Goal: Task Accomplishment & Management: Complete application form

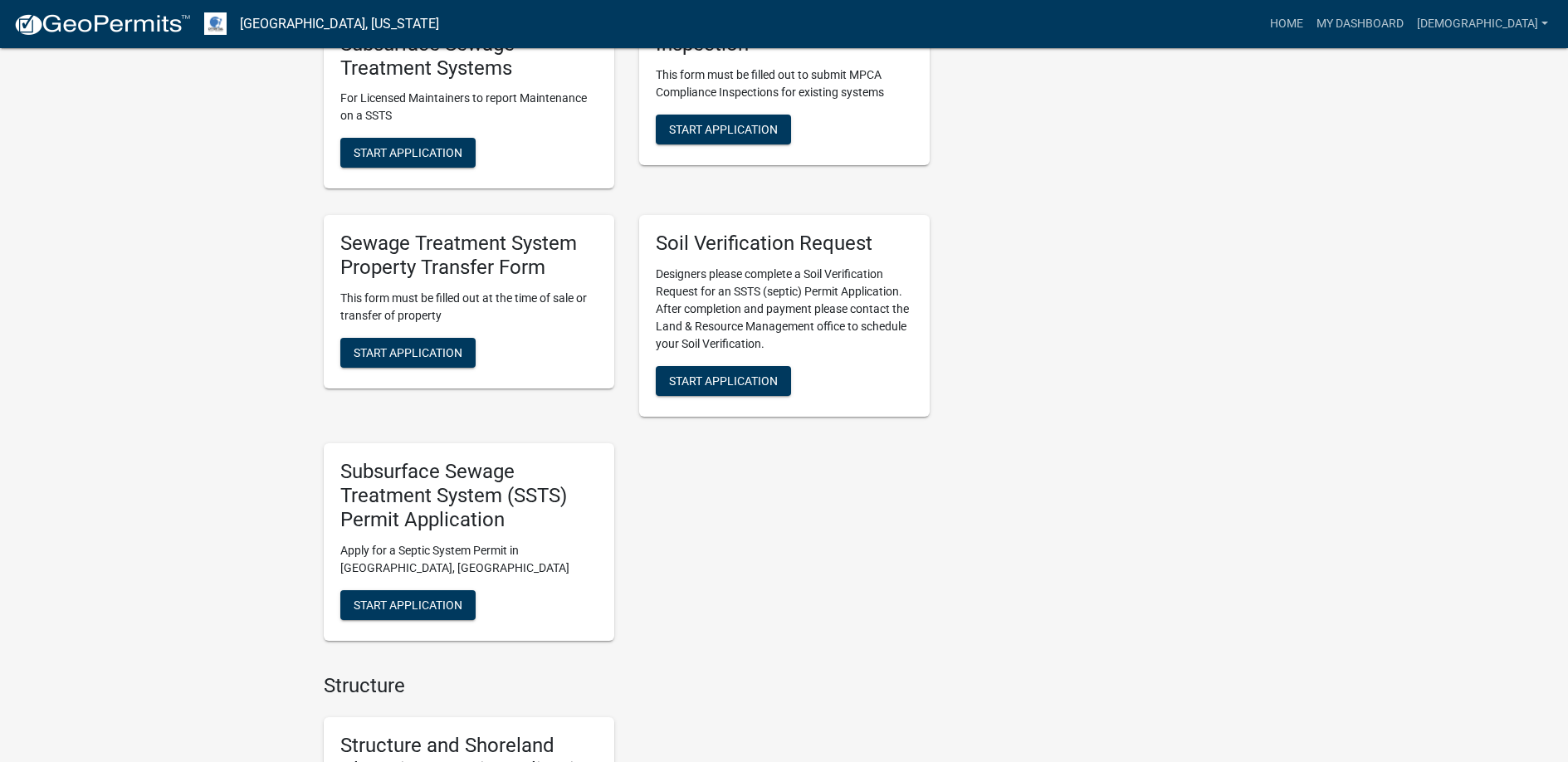
scroll to position [1079, 0]
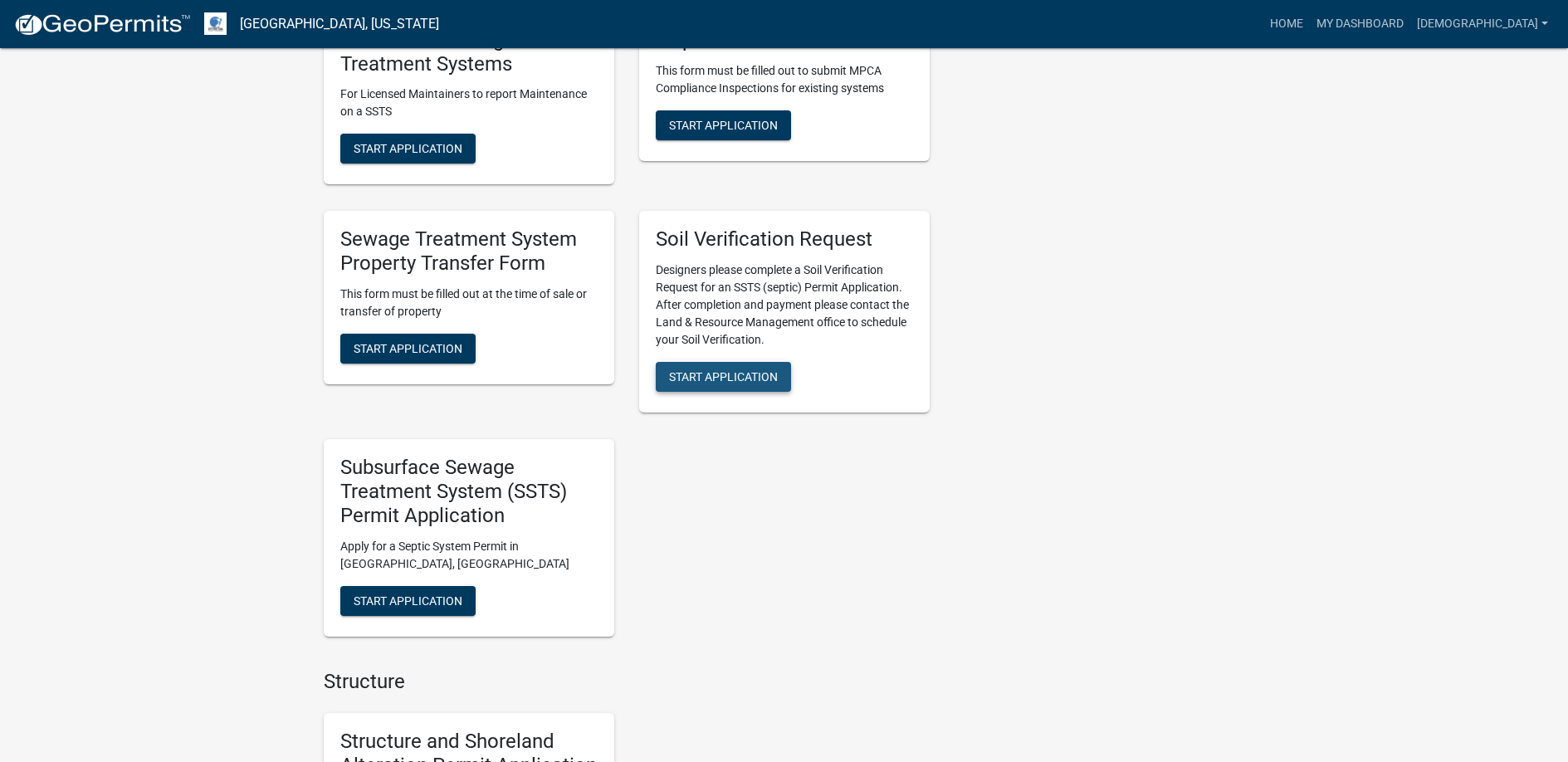
click at [719, 370] on span "Start Application" at bounding box center [723, 377] width 108 height 13
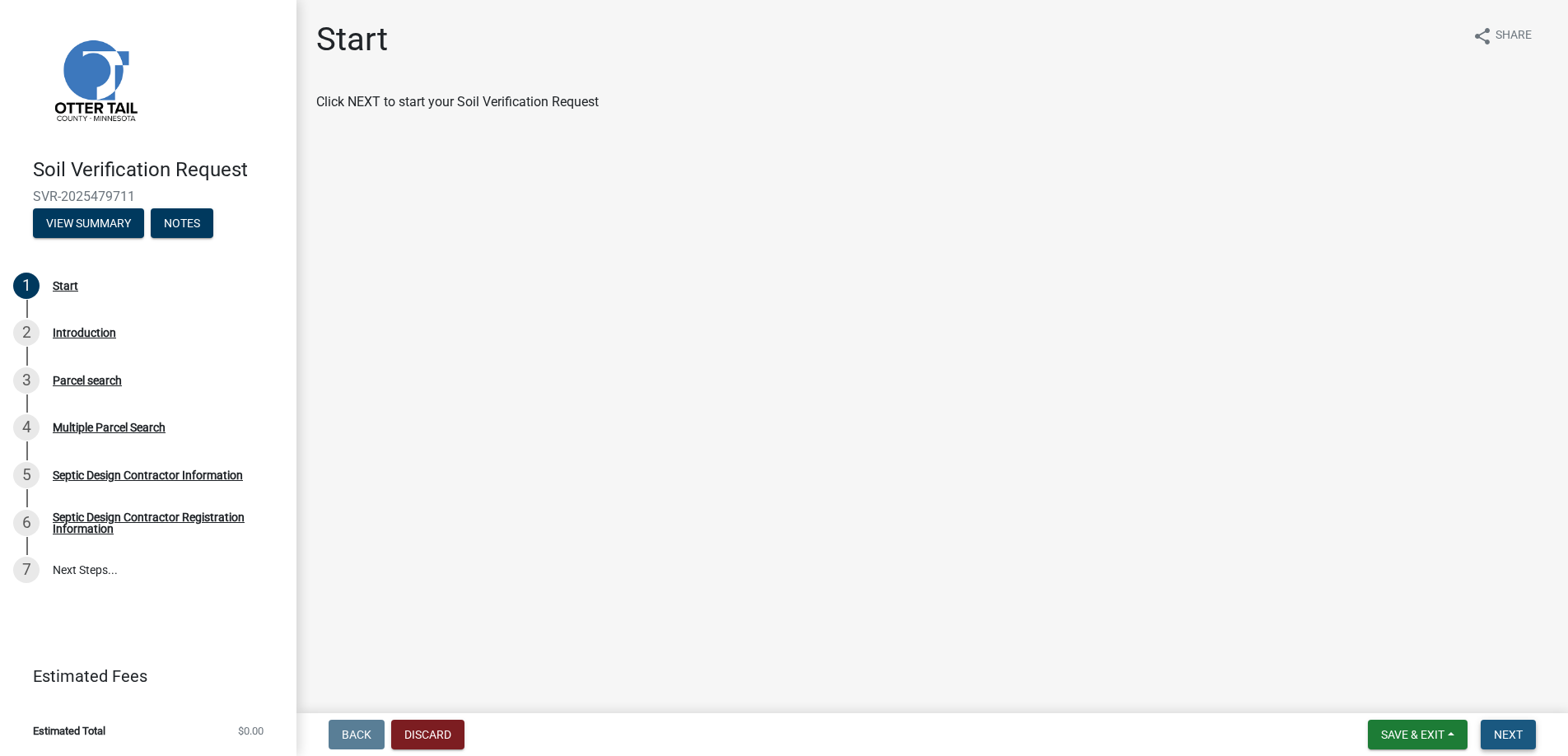
click at [1497, 735] on span "Next" at bounding box center [1508, 735] width 28 height 13
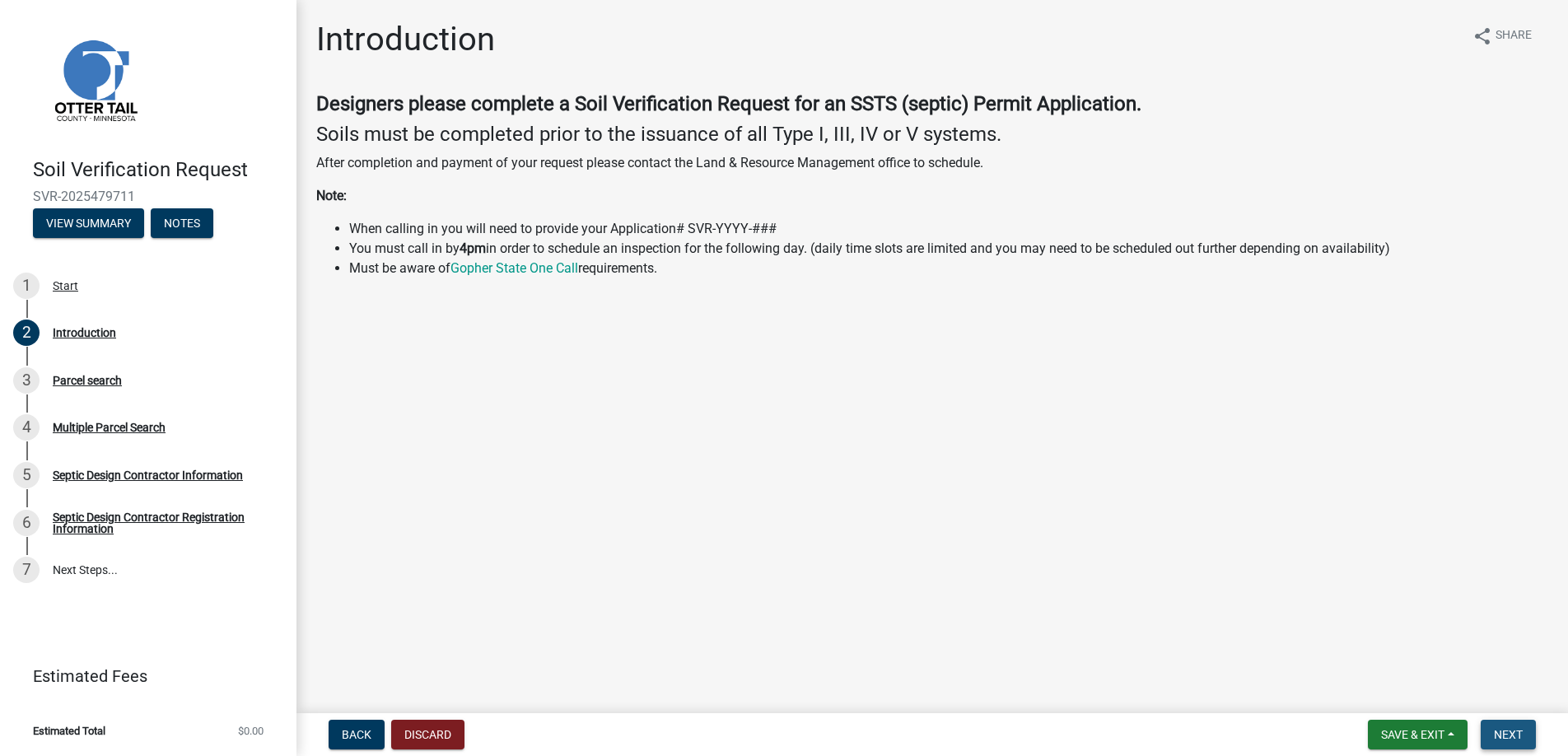
click at [1503, 731] on span "Next" at bounding box center [1508, 735] width 28 height 13
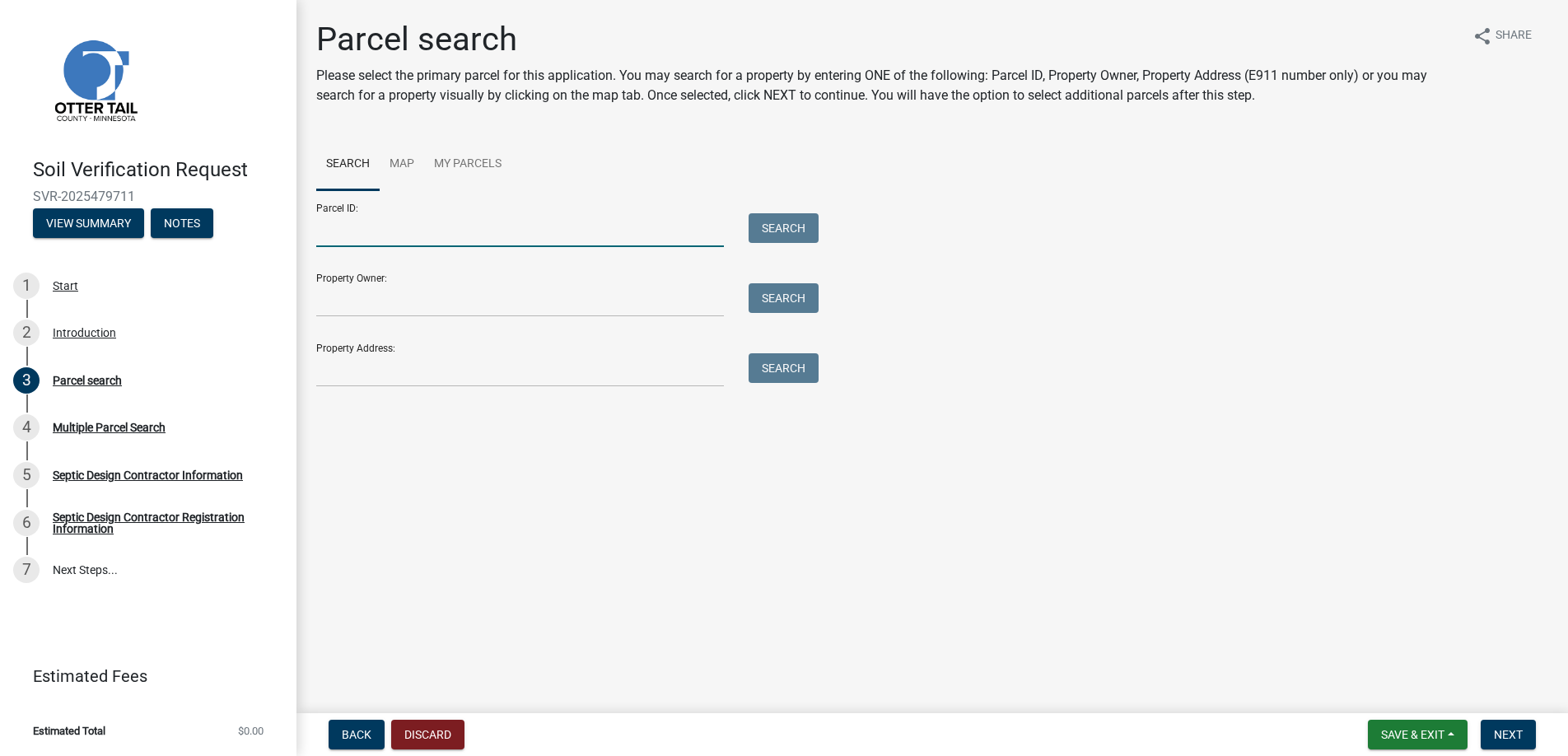
click at [340, 229] on input "Parcel ID:" at bounding box center [520, 230] width 408 height 34
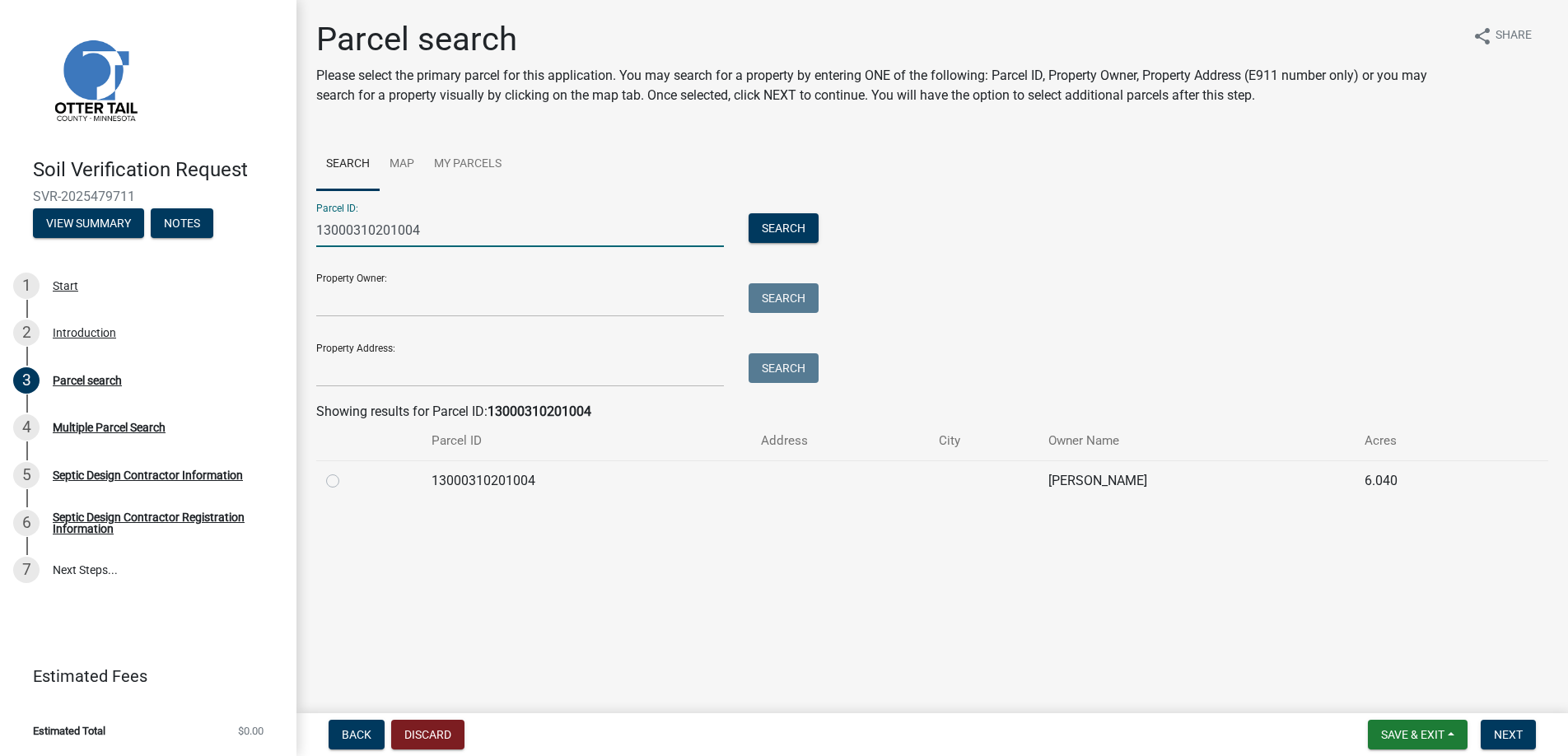
type input "13000310201004"
click at [346, 471] on label at bounding box center [346, 471] width 0 height 0
click at [346, 476] on input "radio" at bounding box center [351, 477] width 11 height 11
radio input "true"
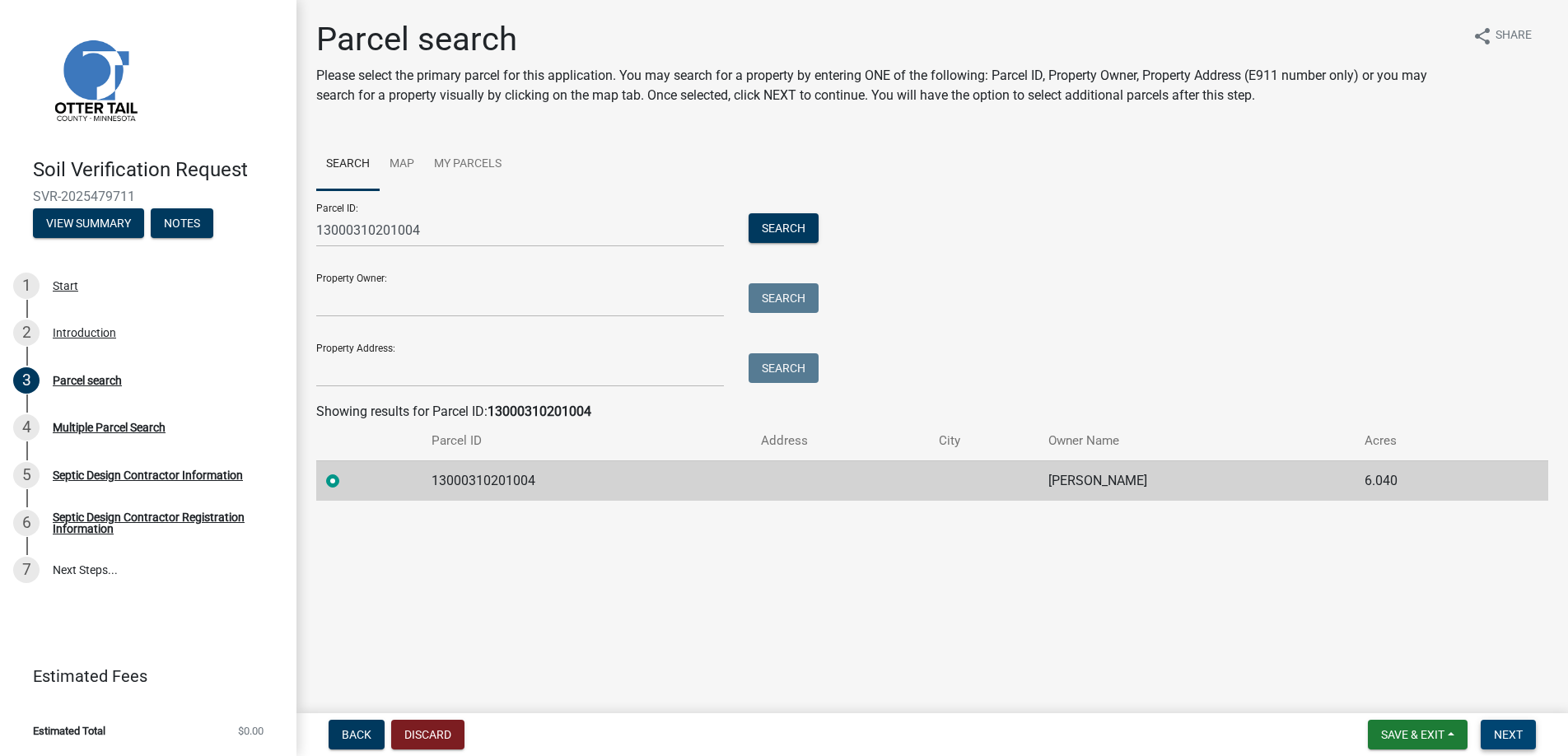
click at [1516, 729] on span "Next" at bounding box center [1508, 735] width 28 height 13
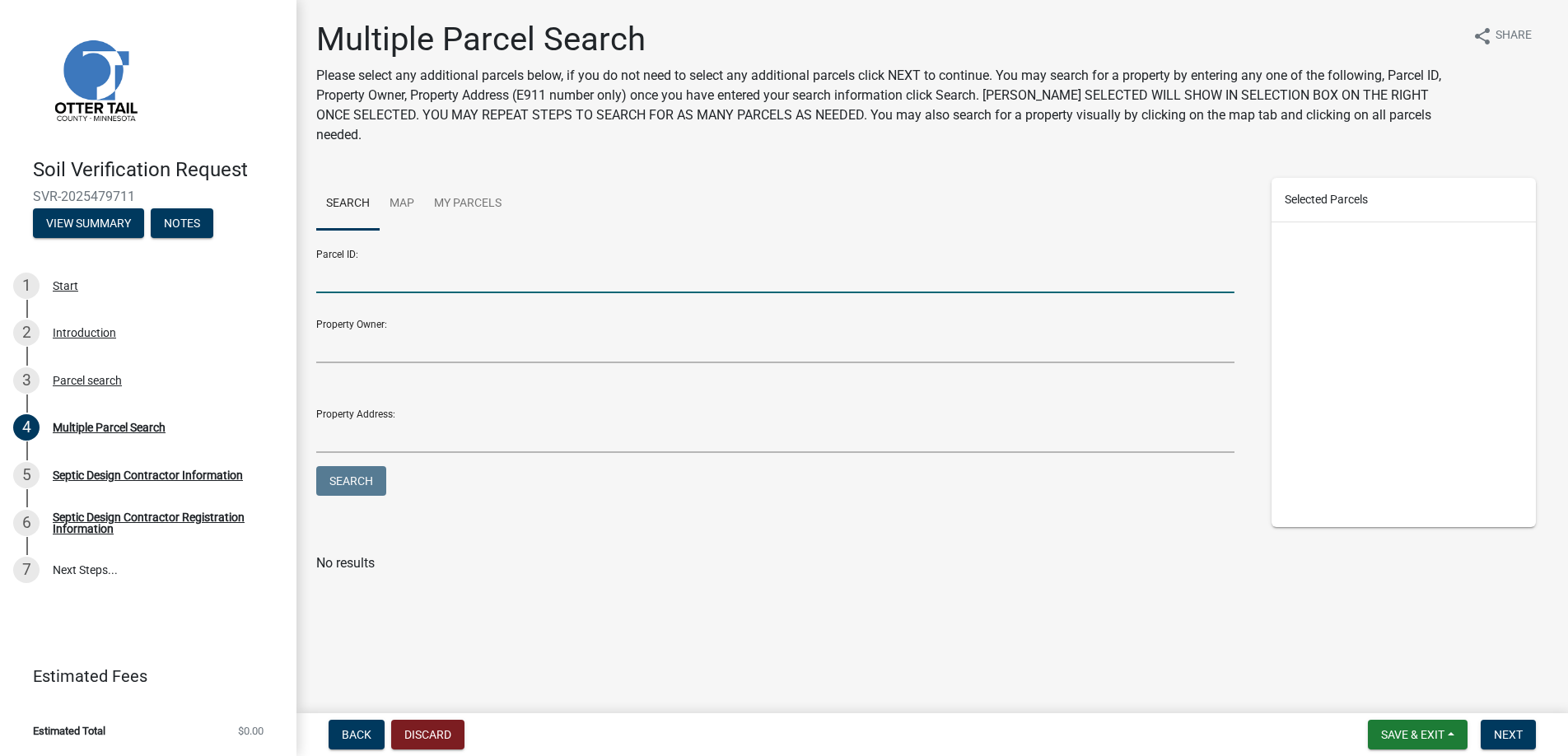
click at [343, 260] on input "Parcel ID:" at bounding box center [775, 277] width 918 height 34
type input "13000310202005"
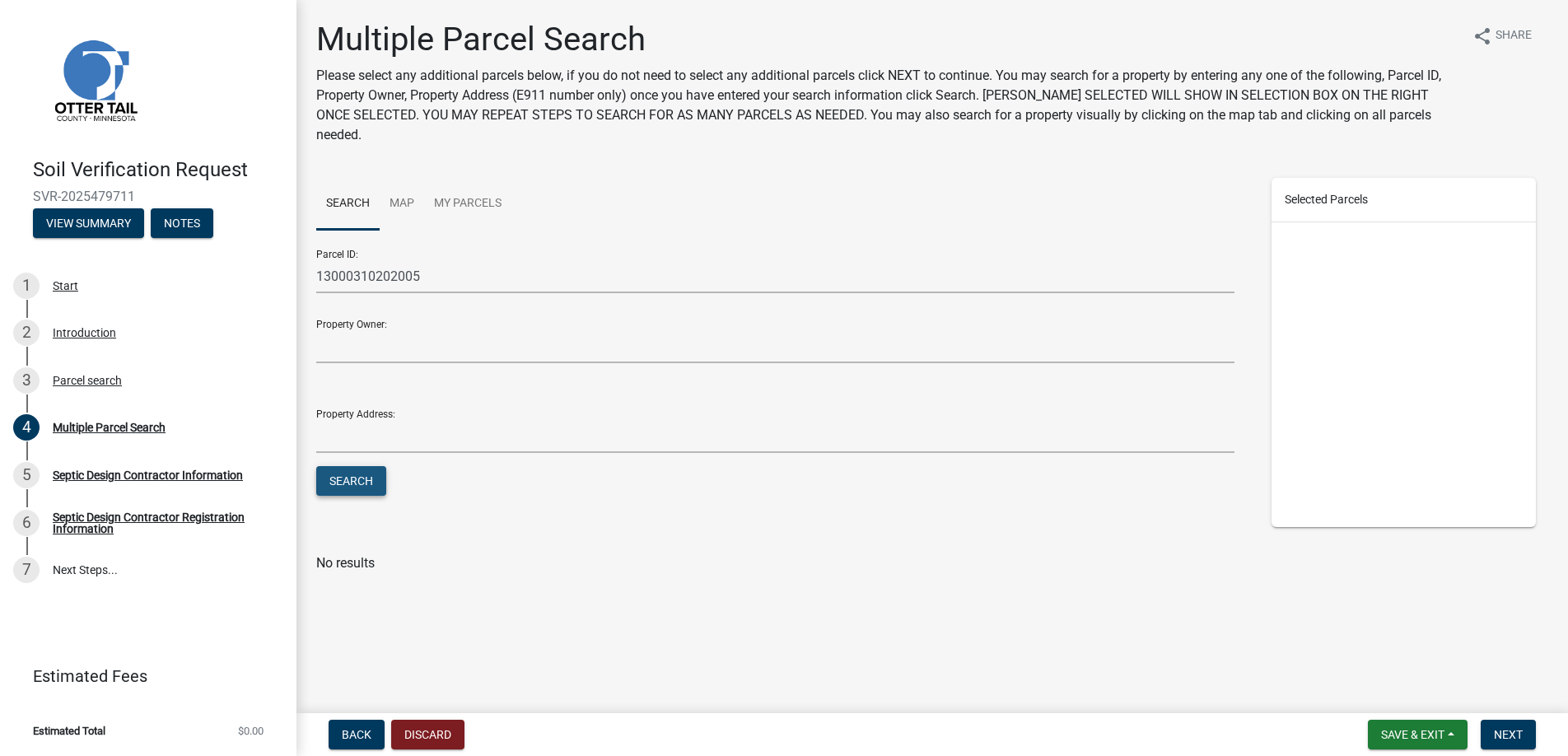
click at [377, 466] on button "Search" at bounding box center [351, 480] width 70 height 29
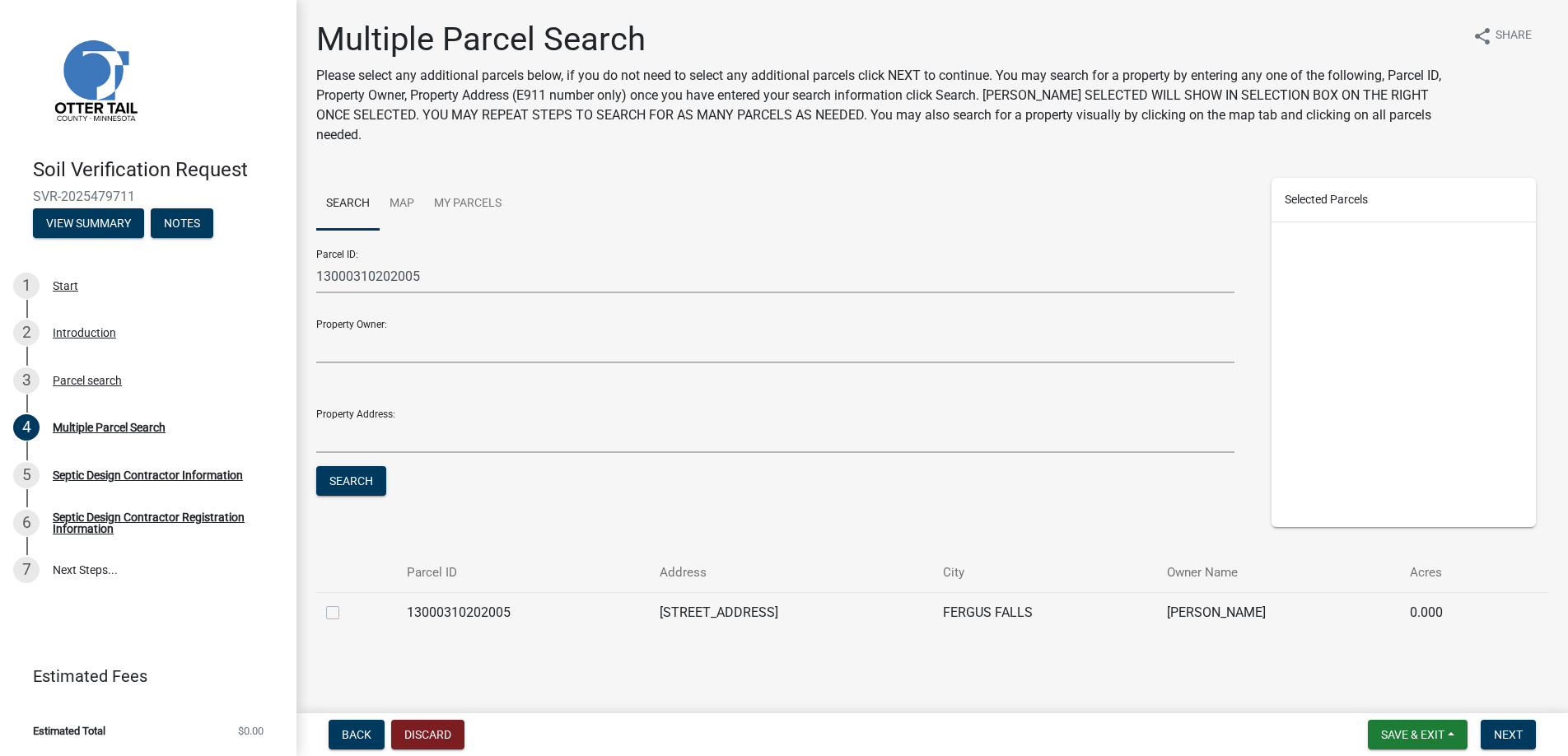
click at [346, 603] on label at bounding box center [346, 603] width 0 height 0
click at [346, 603] on input "checkbox" at bounding box center [351, 608] width 11 height 11
checkbox input "true"
click at [1512, 733] on span "Next" at bounding box center [1508, 735] width 28 height 13
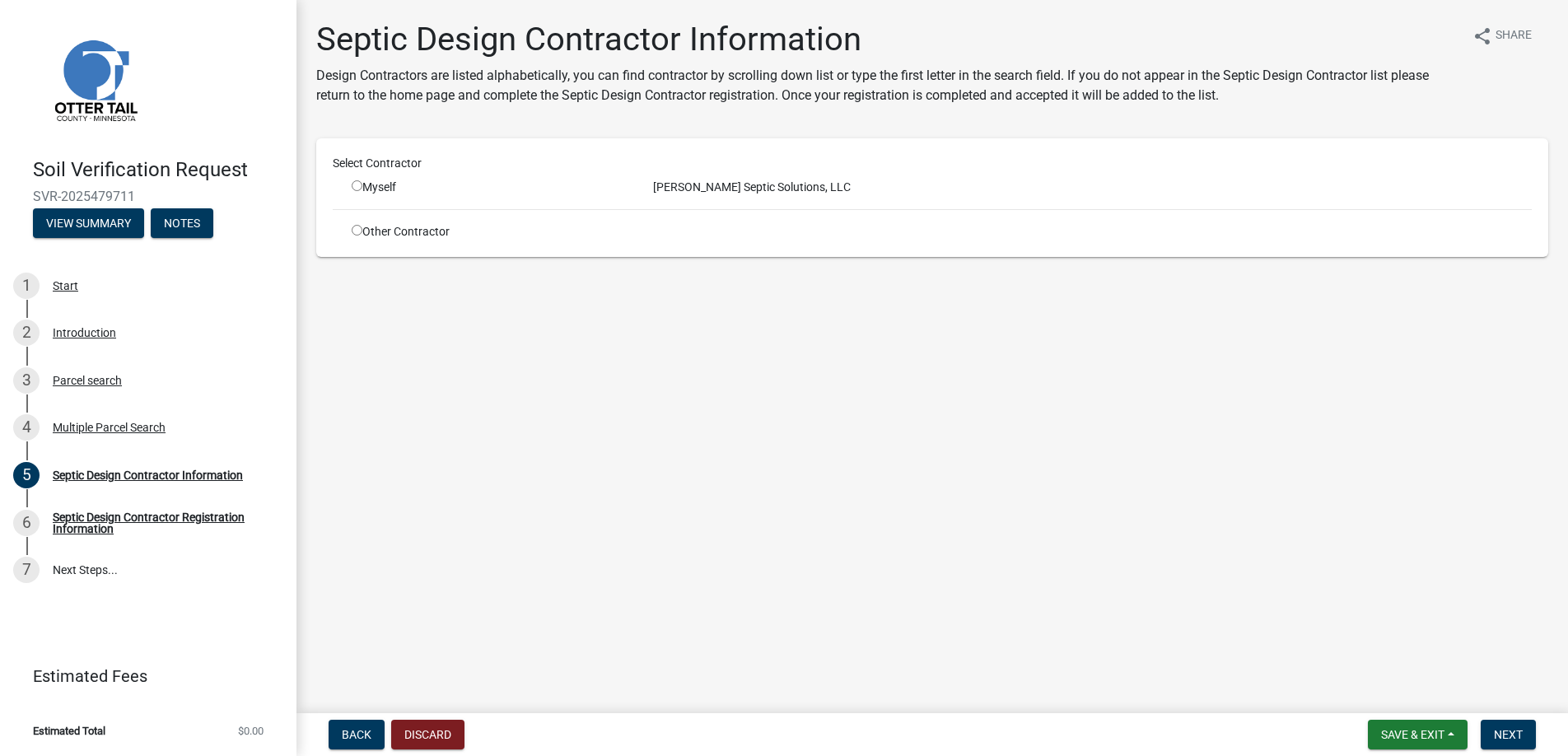
click at [355, 185] on input "radio" at bounding box center [357, 186] width 11 height 11
radio input "true"
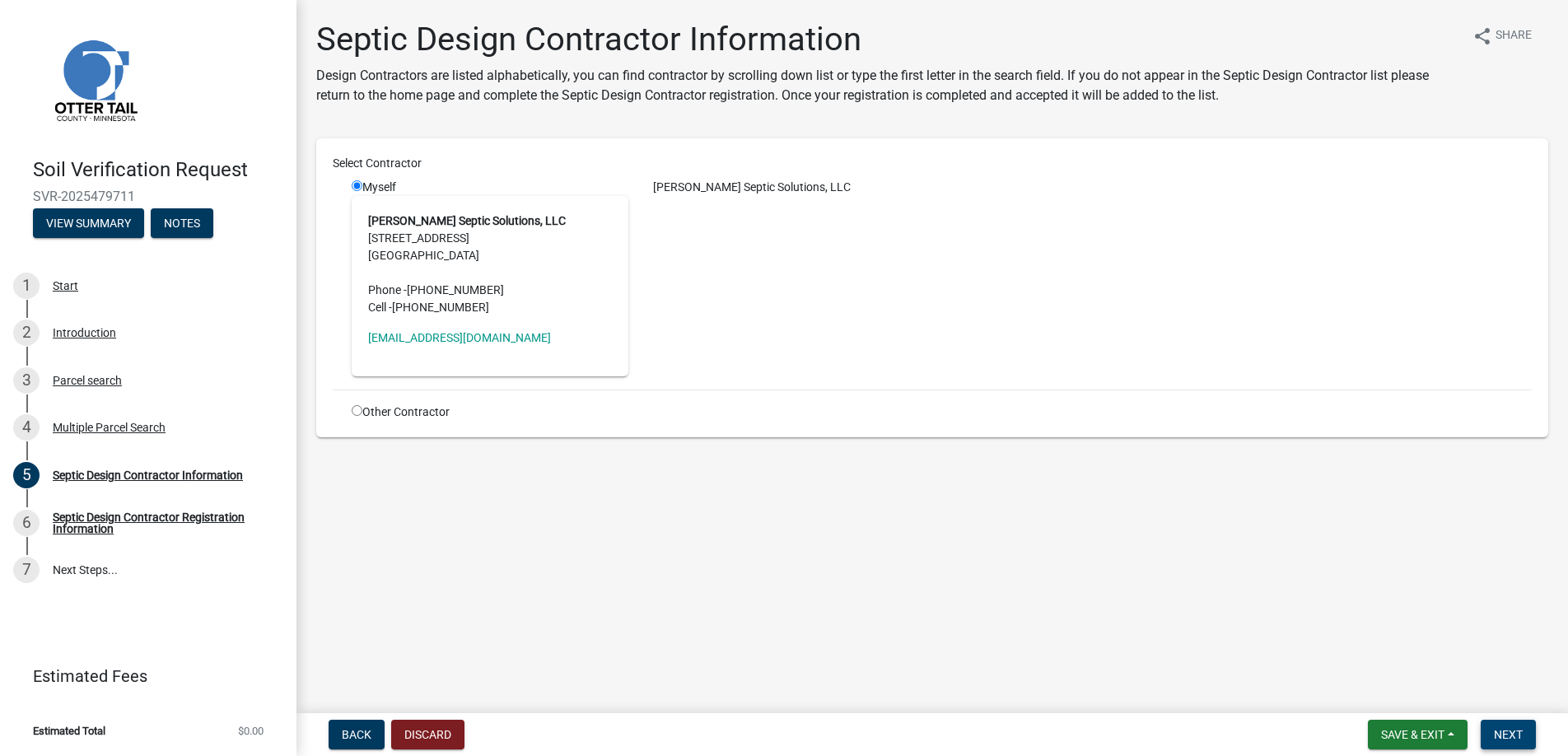
click at [1507, 737] on span "Next" at bounding box center [1508, 735] width 28 height 13
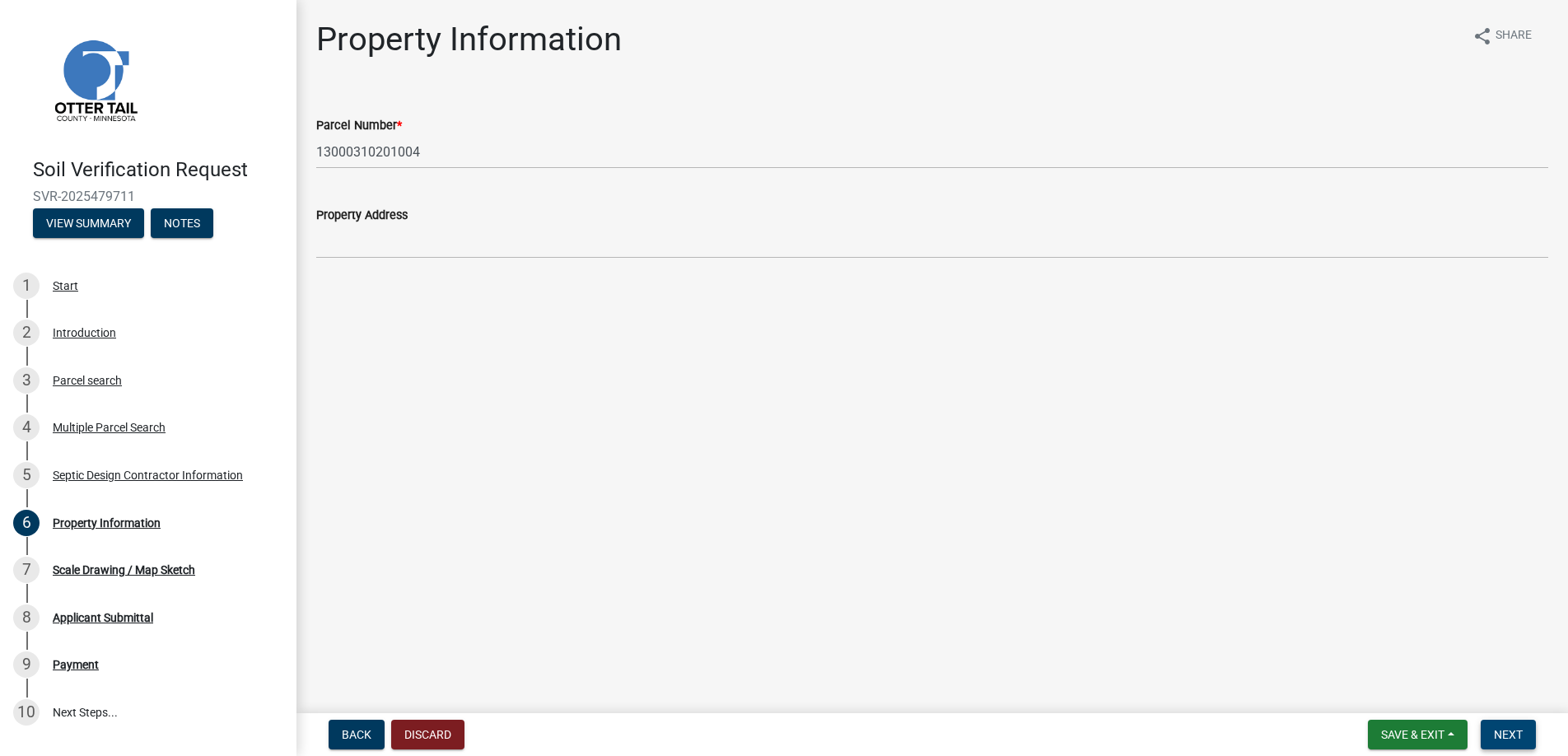
click at [1507, 732] on span "Next" at bounding box center [1508, 735] width 28 height 13
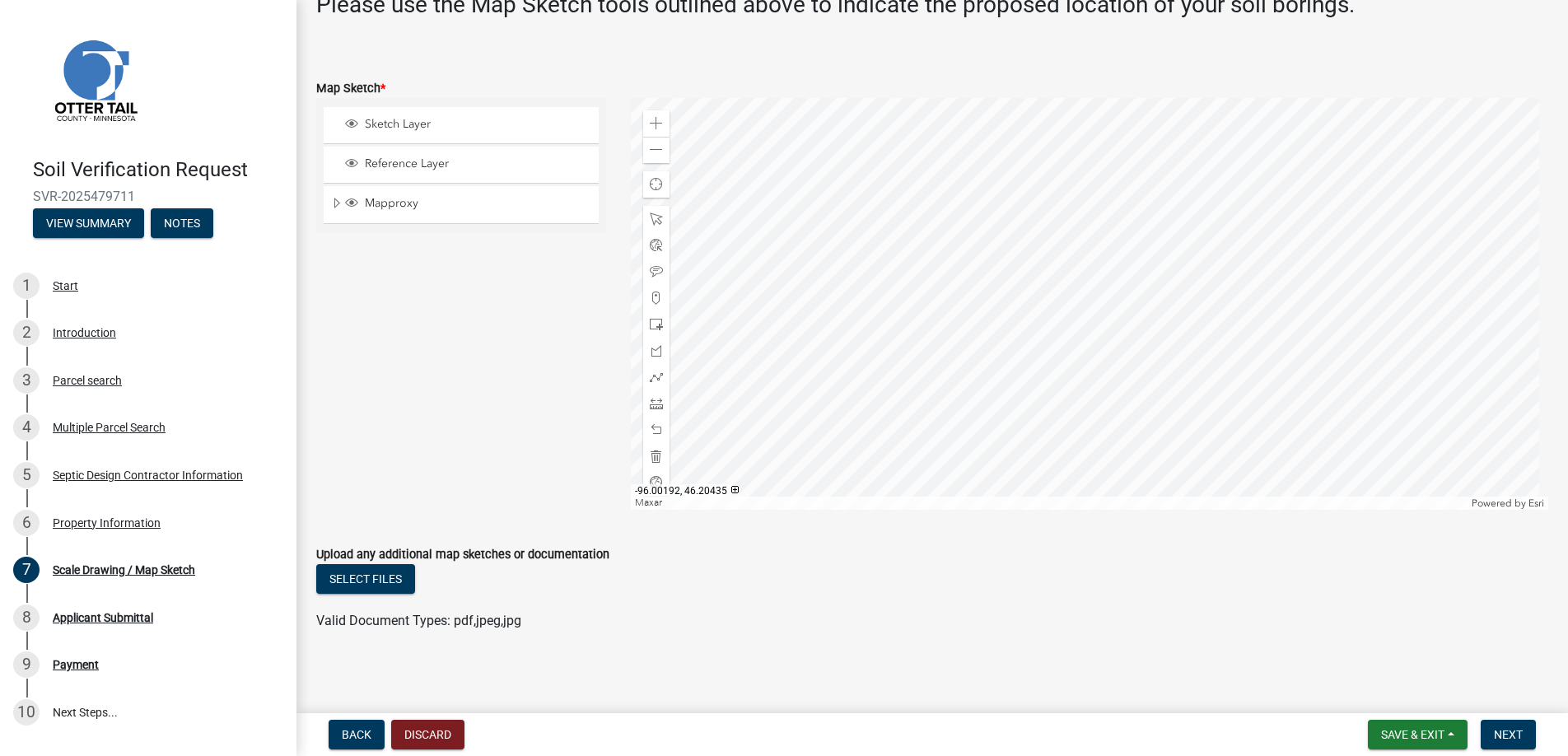
scroll to position [375, 0]
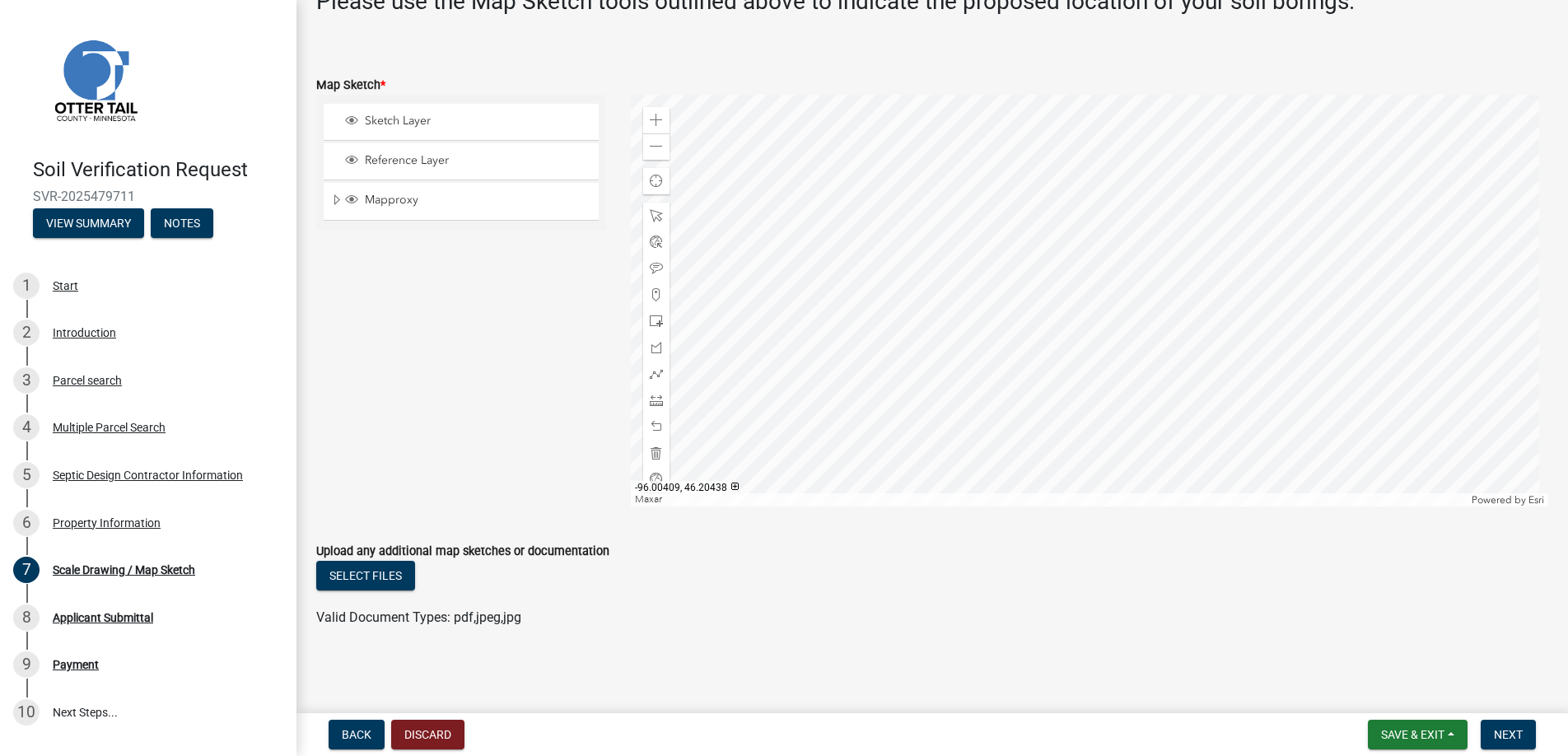
click at [1056, 308] on div at bounding box center [1090, 301] width 918 height 412
click at [656, 119] on span at bounding box center [656, 120] width 13 height 13
click at [1072, 136] on div at bounding box center [1090, 301] width 918 height 412
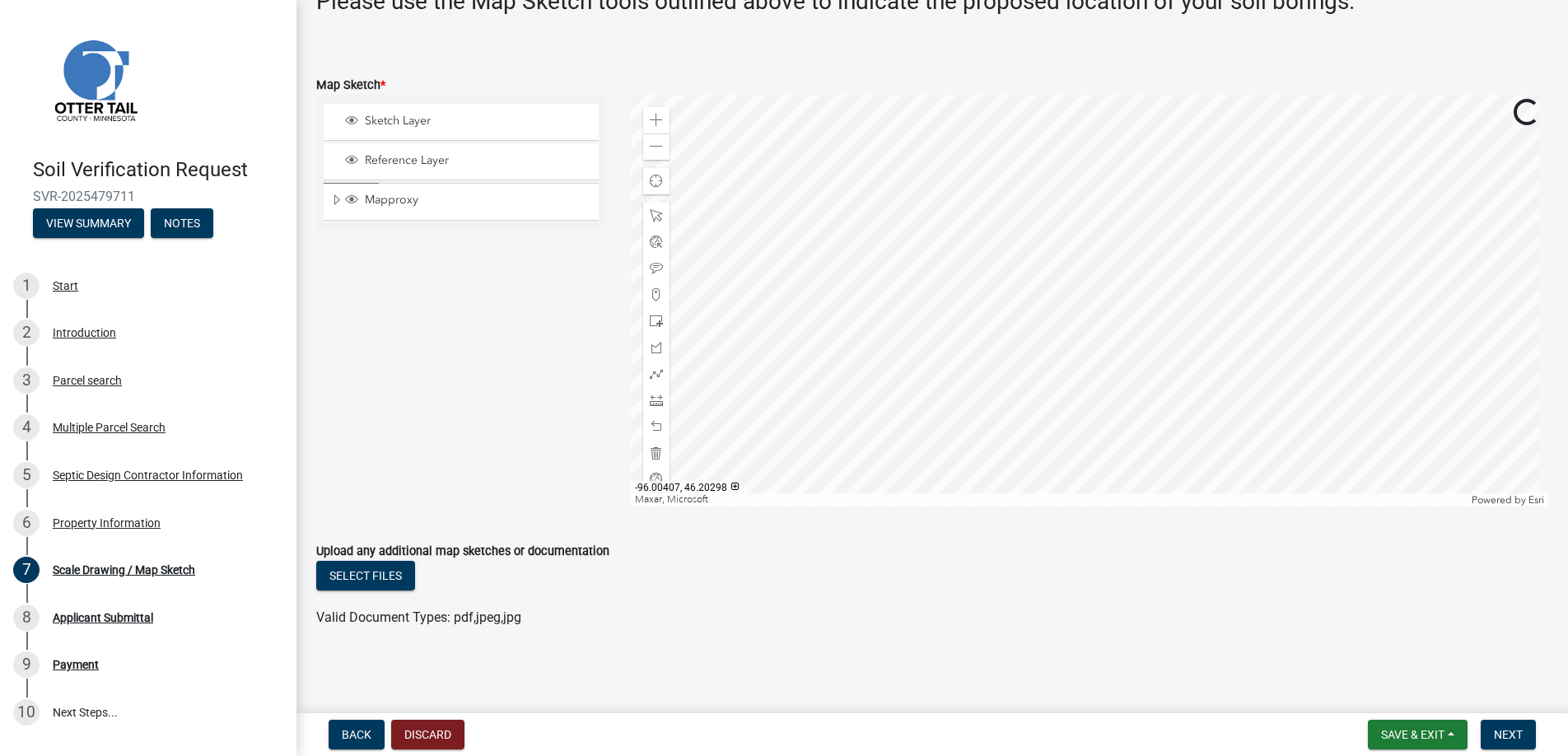
click at [1089, 352] on div at bounding box center [1090, 301] width 918 height 412
click at [967, 342] on div at bounding box center [1090, 301] width 918 height 412
click at [974, 347] on div at bounding box center [1090, 301] width 918 height 412
click at [653, 291] on span at bounding box center [656, 294] width 13 height 13
click at [954, 395] on div at bounding box center [1090, 301] width 918 height 412
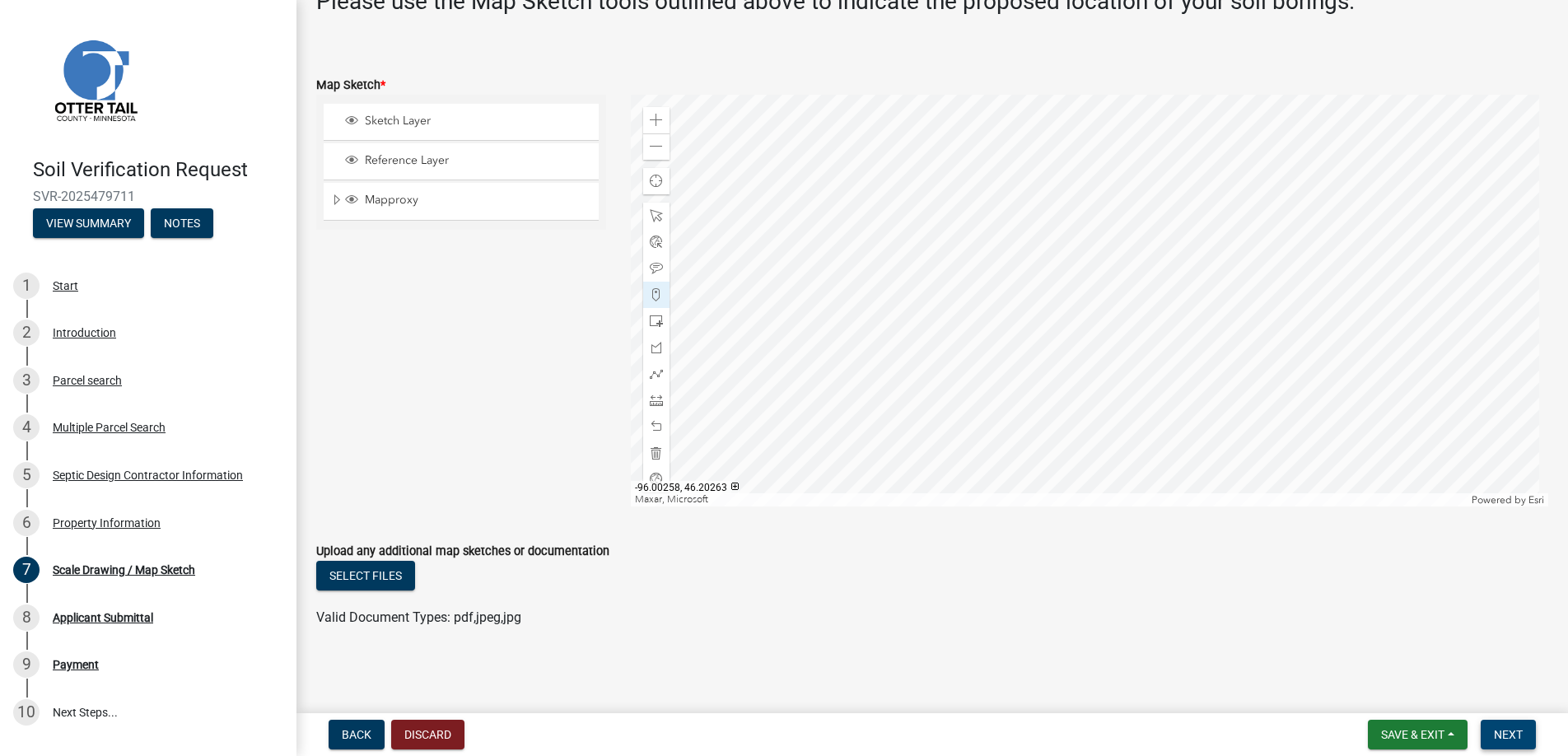
click at [1509, 734] on span "Next" at bounding box center [1508, 735] width 28 height 13
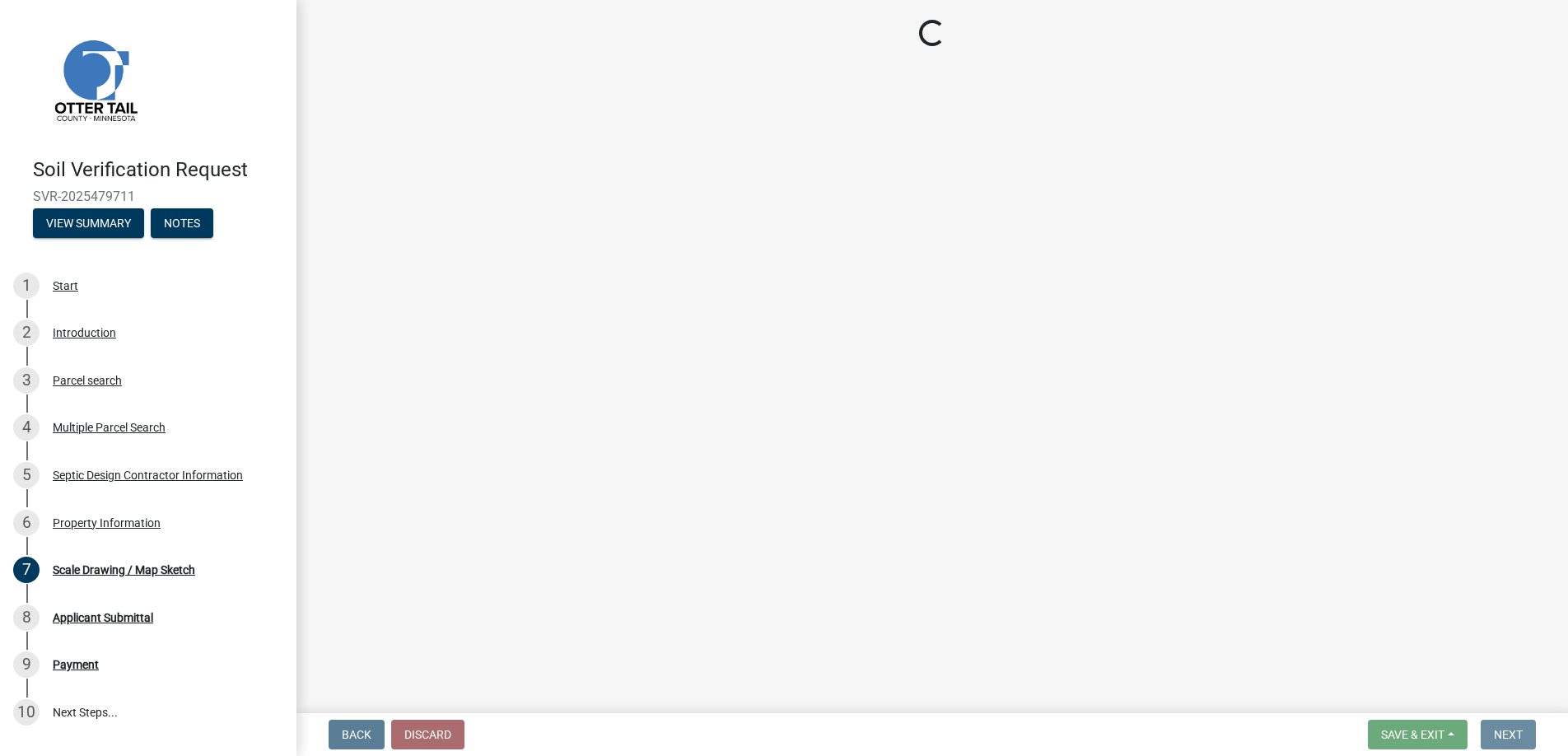
scroll to position [0, 0]
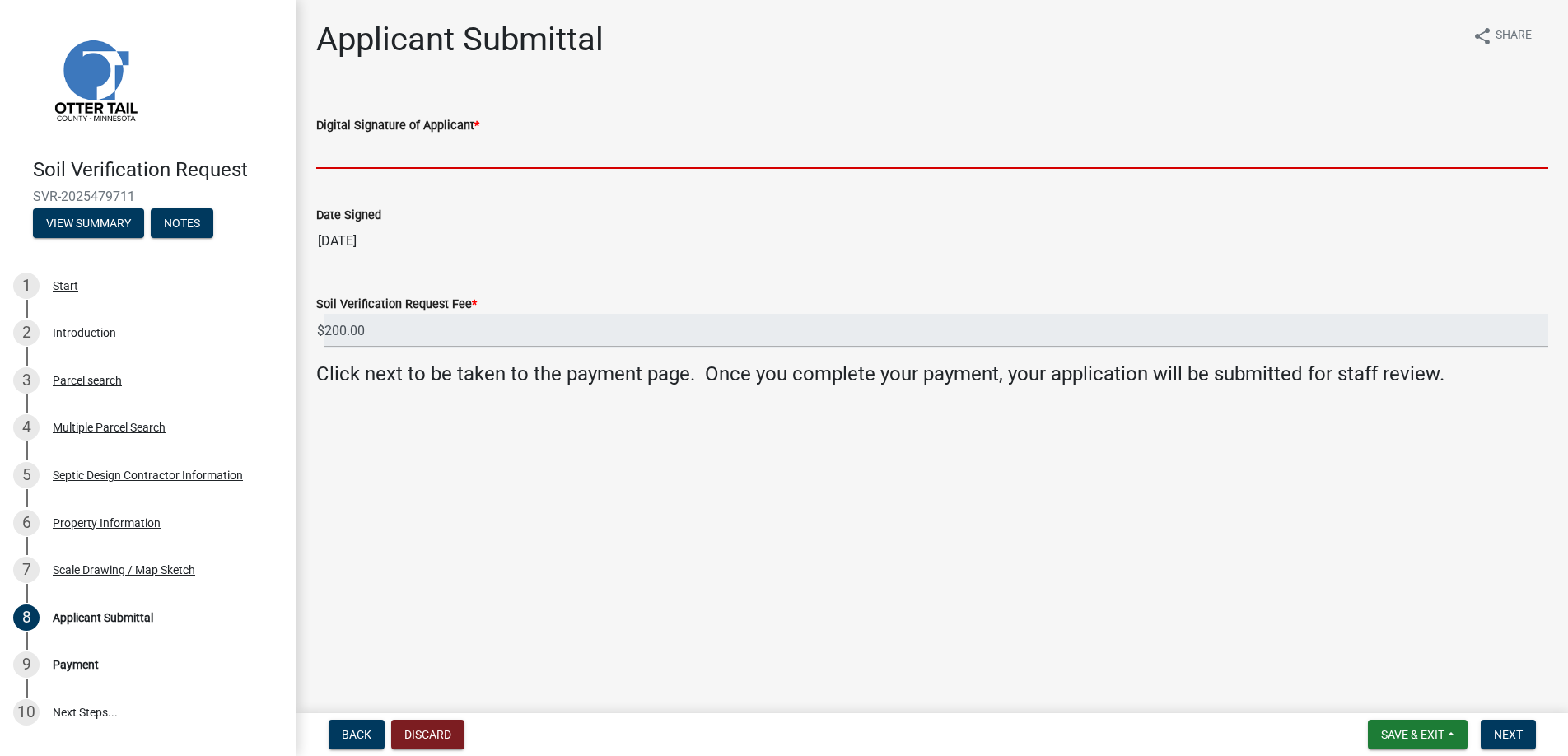
click at [387, 152] on input "Digital Signature of Applicant *" at bounding box center [932, 152] width 1232 height 34
type input "[PERSON_NAME]"
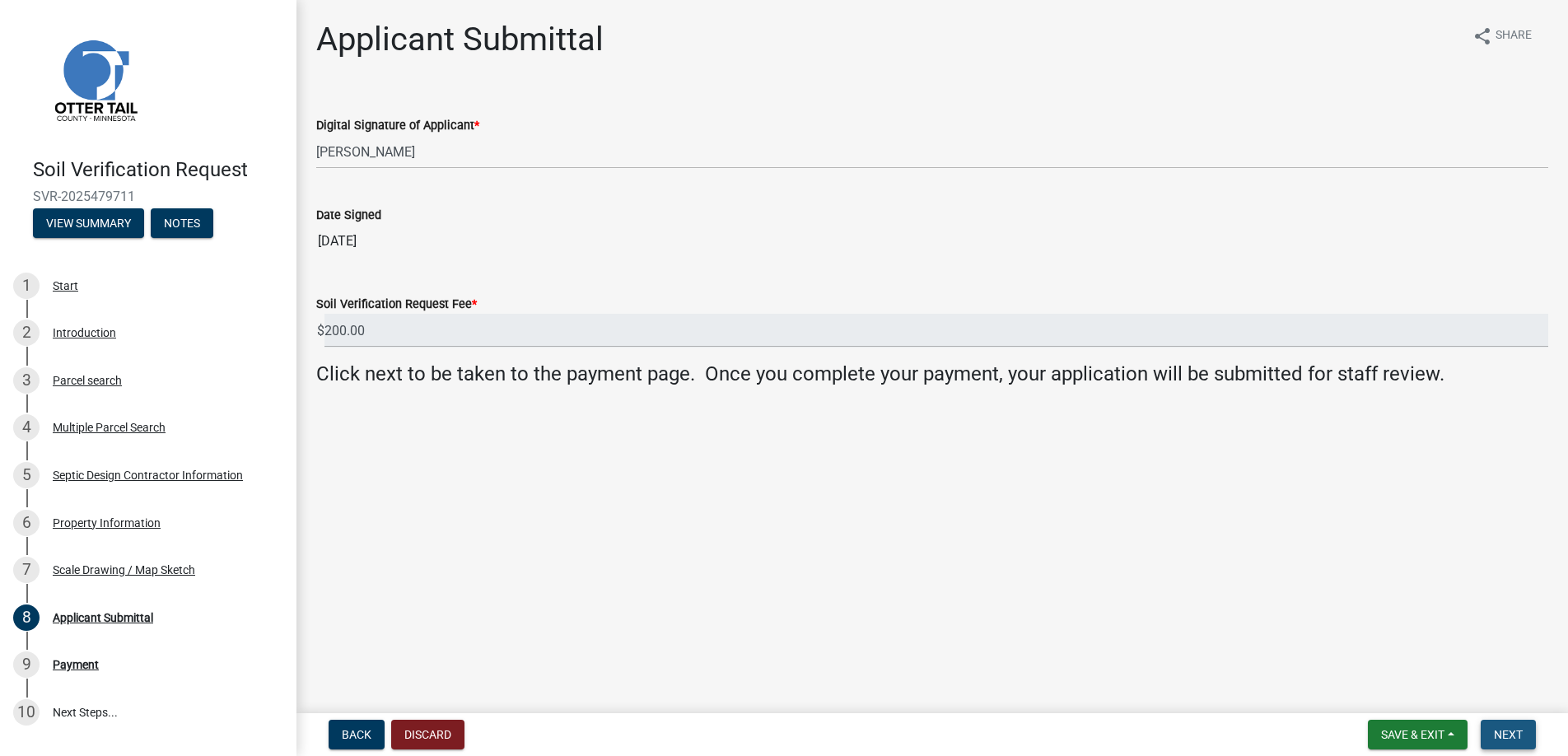
click at [1523, 732] on span "Next" at bounding box center [1508, 735] width 28 height 13
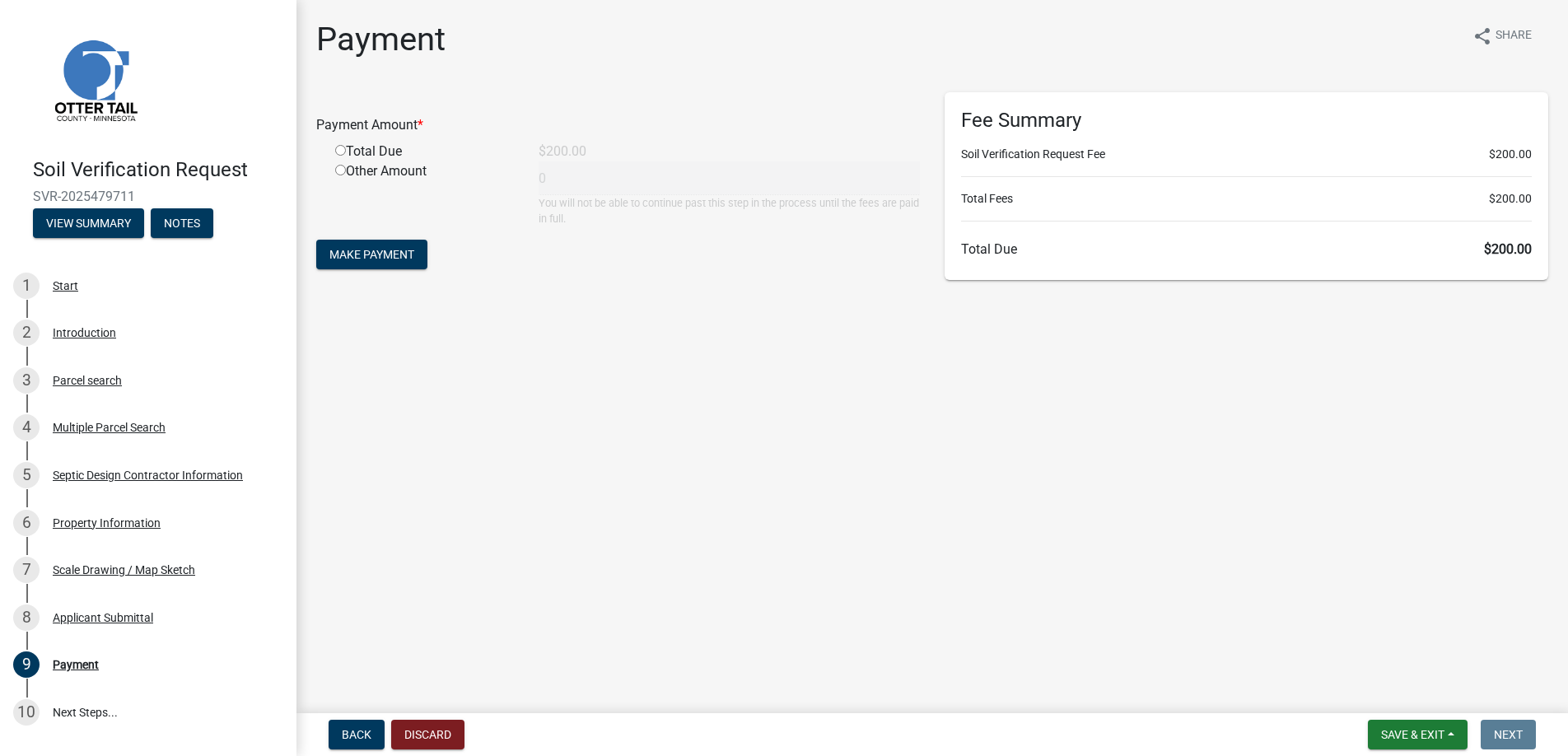
click at [339, 149] on input "radio" at bounding box center [340, 150] width 11 height 11
radio input "true"
type input "200"
click at [367, 245] on button "Make Payment" at bounding box center [372, 254] width 111 height 29
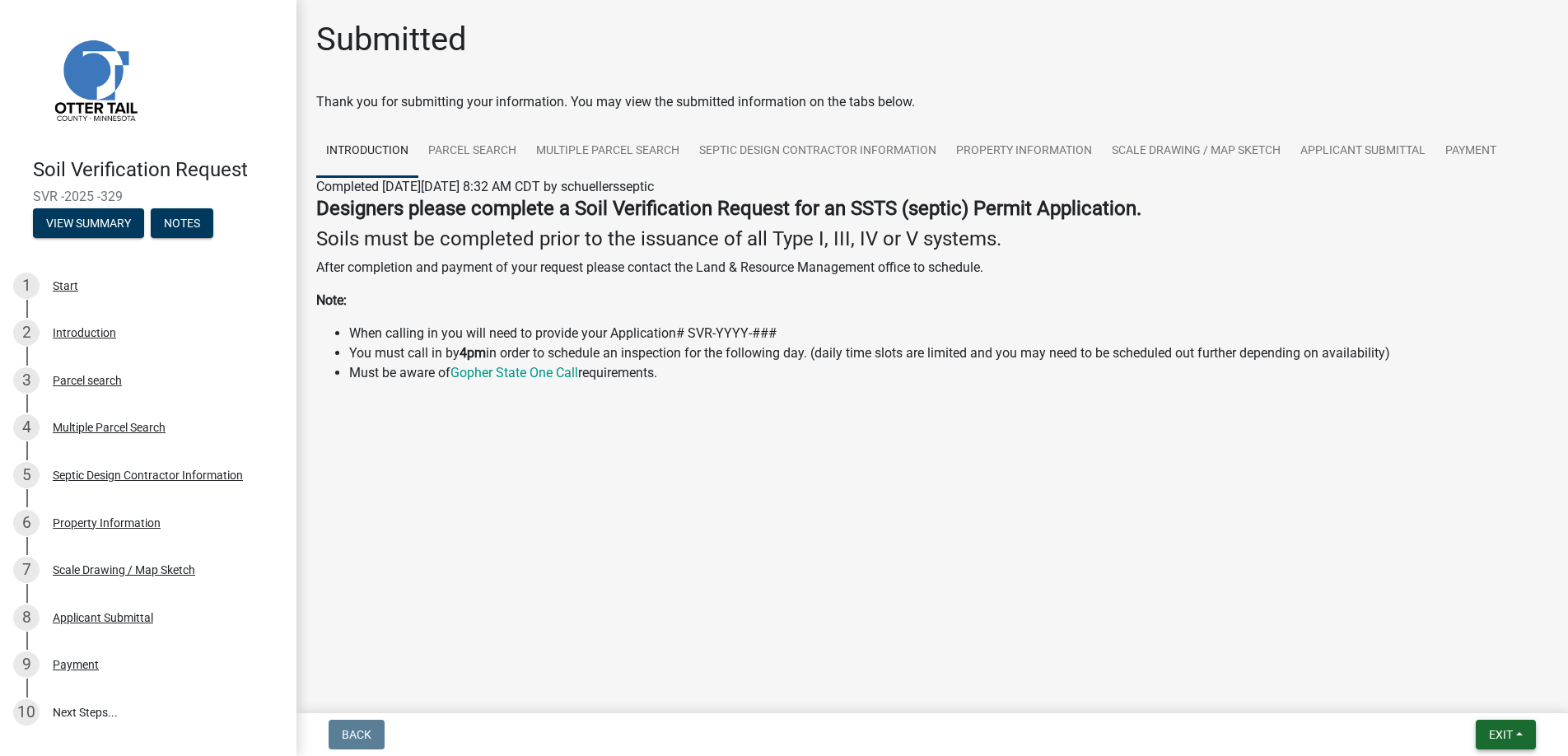
click at [1504, 733] on span "Exit" at bounding box center [1500, 735] width 24 height 13
click at [1477, 692] on button "Save & Exit" at bounding box center [1470, 692] width 132 height 39
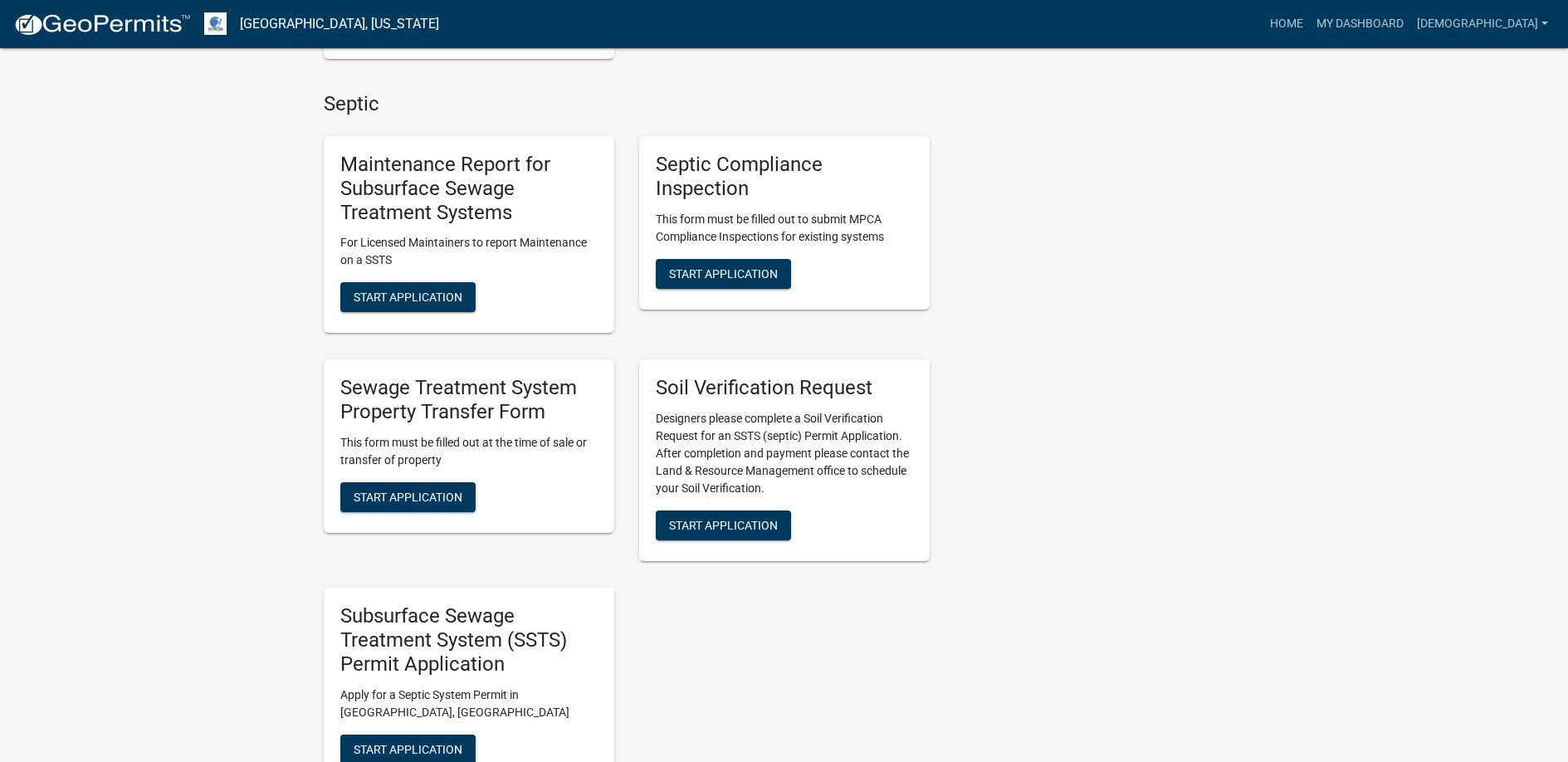
scroll to position [997, 0]
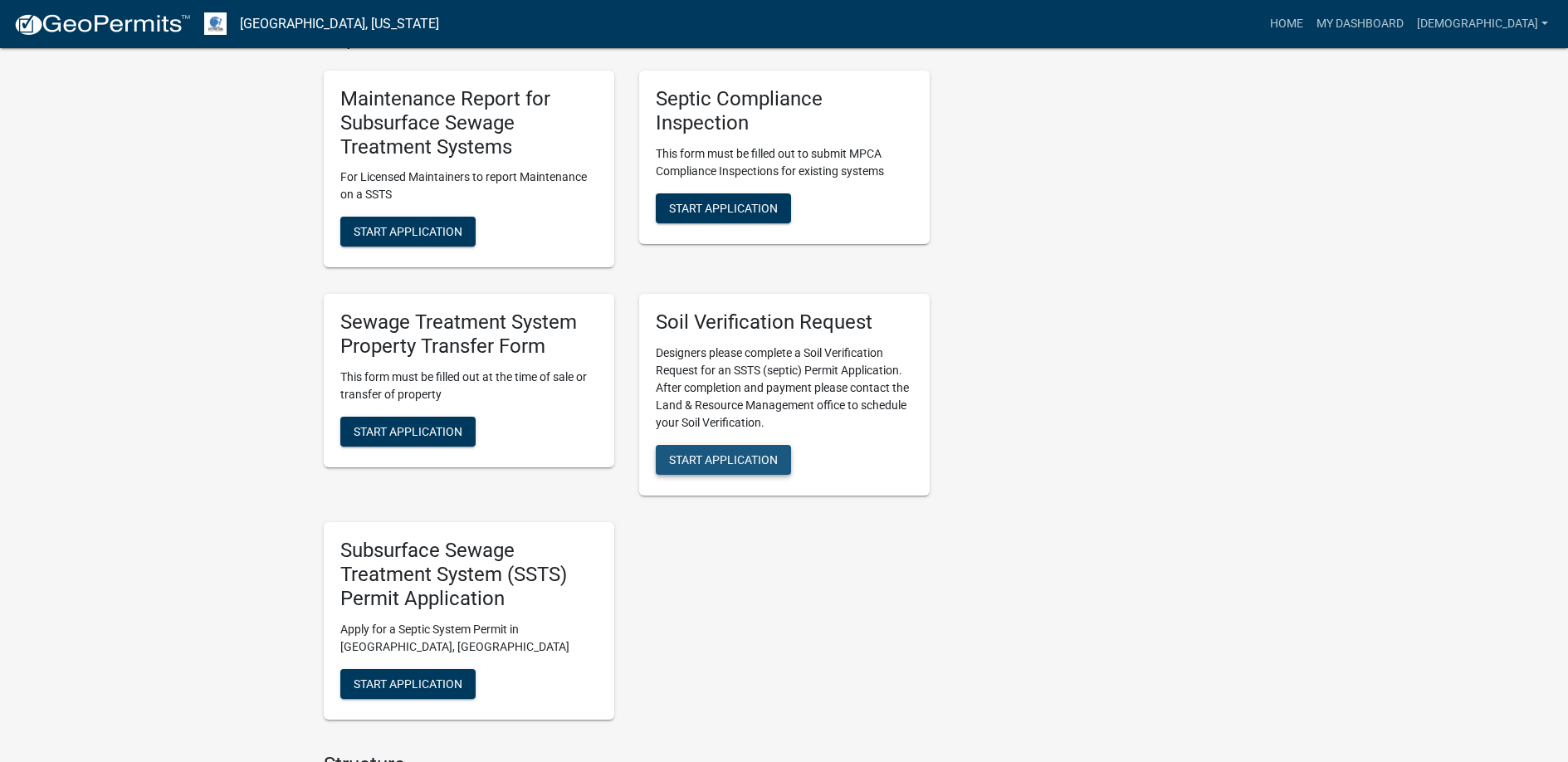
click at [733, 454] on span "Start Application" at bounding box center [723, 460] width 108 height 13
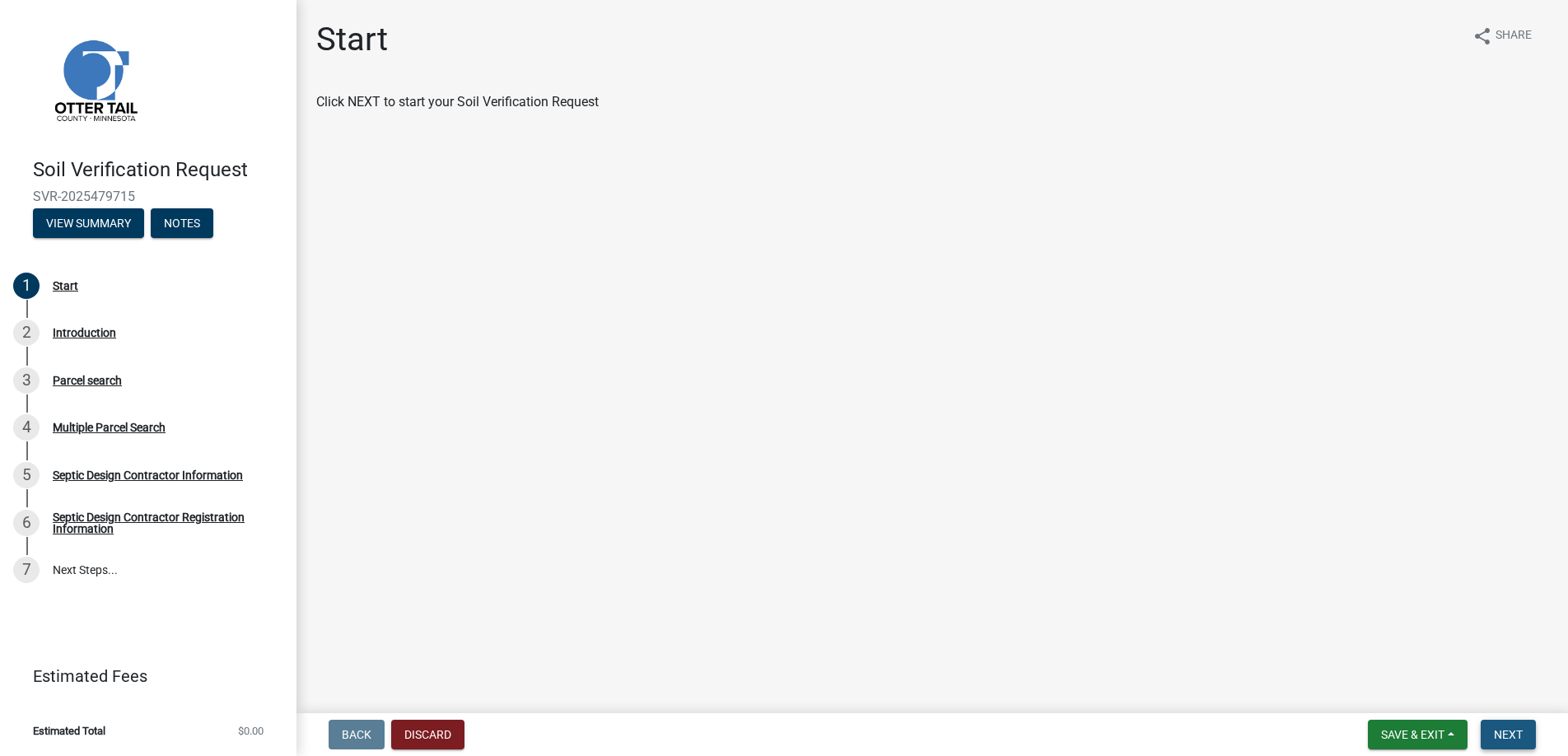
click at [1510, 736] on span "Next" at bounding box center [1508, 735] width 28 height 13
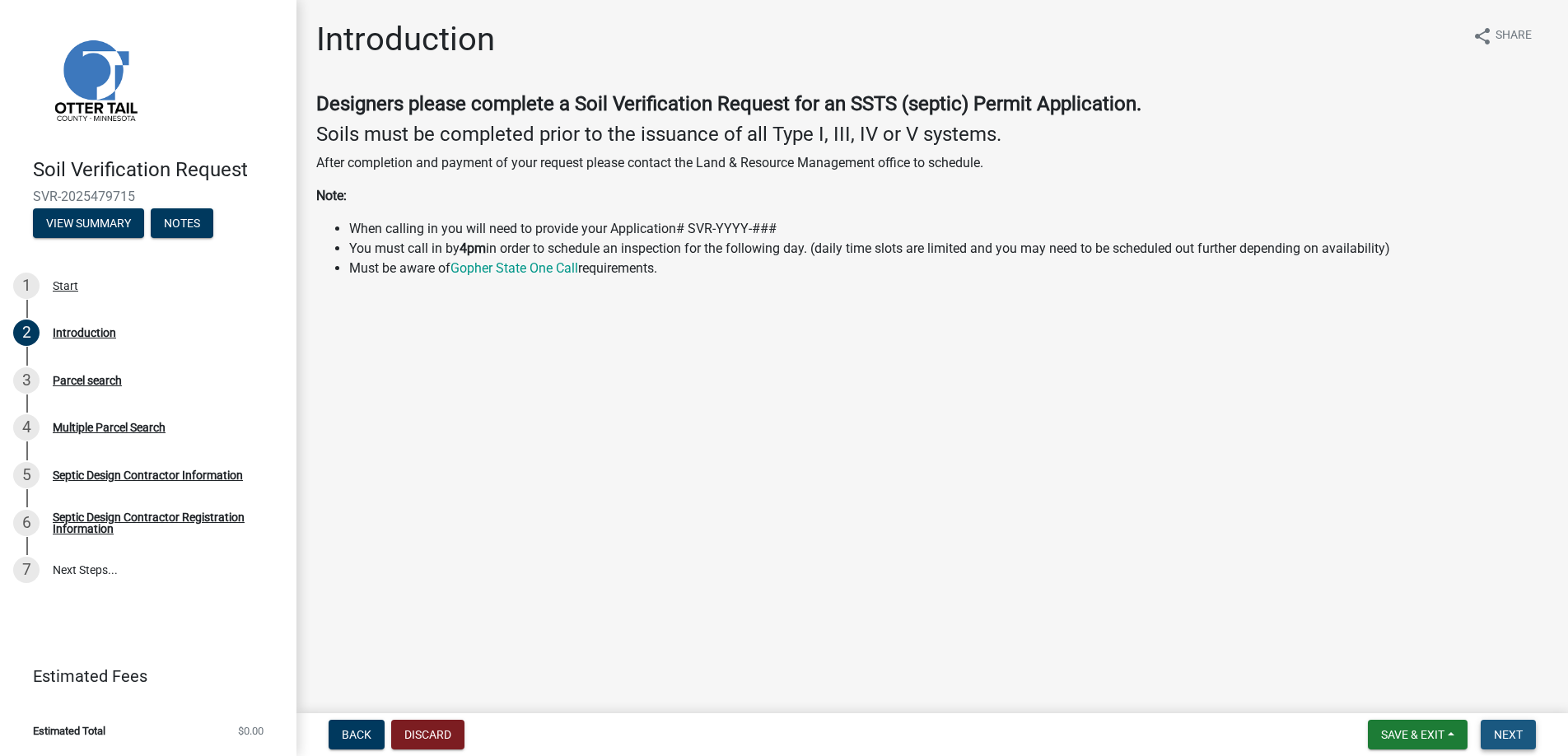
click at [1516, 733] on span "Next" at bounding box center [1508, 735] width 28 height 13
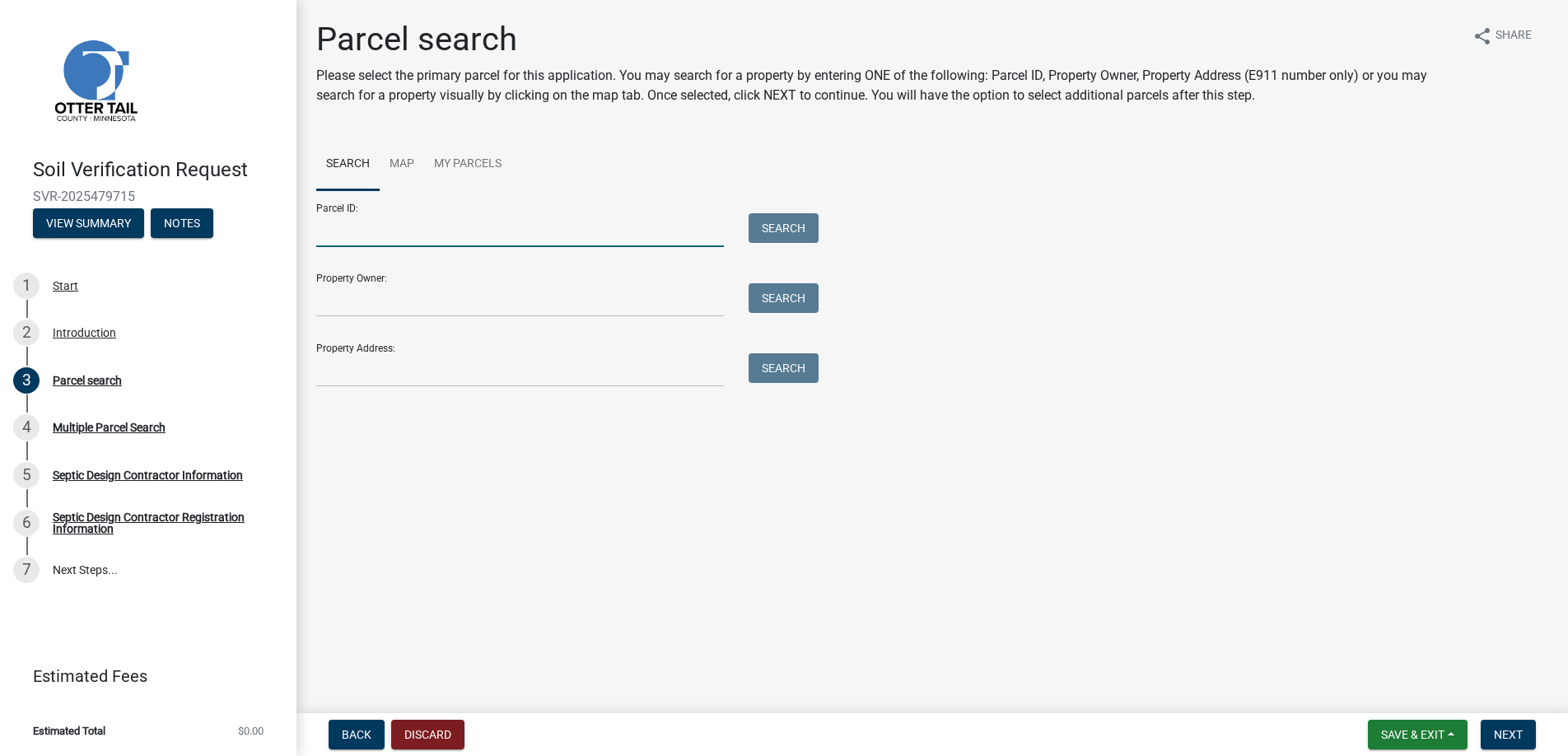
click at [352, 229] on input "Parcel ID:" at bounding box center [520, 230] width 408 height 34
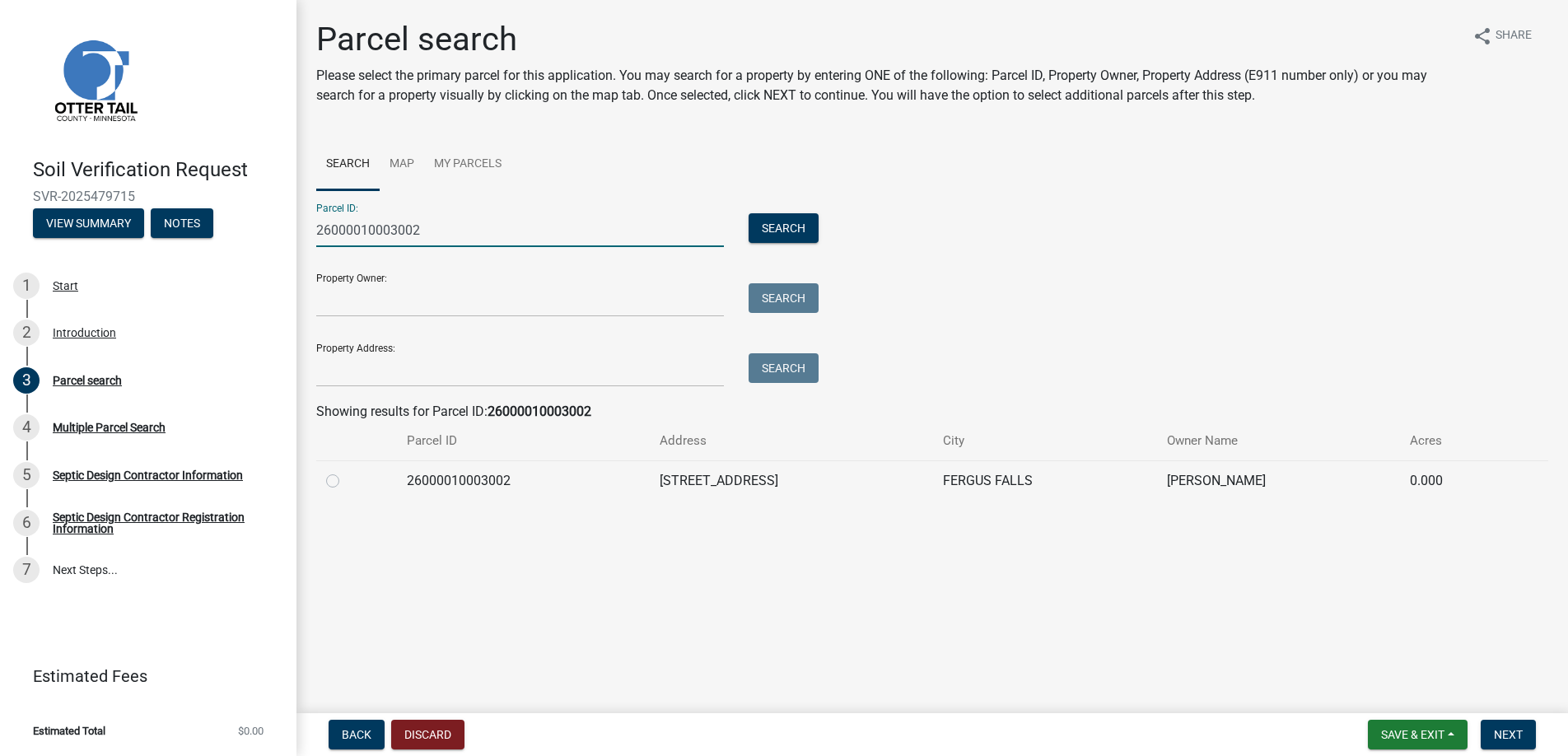
type input "26000010003002"
click at [346, 471] on label at bounding box center [346, 471] width 0 height 0
click at [346, 479] on input "radio" at bounding box center [351, 477] width 11 height 11
radio input "true"
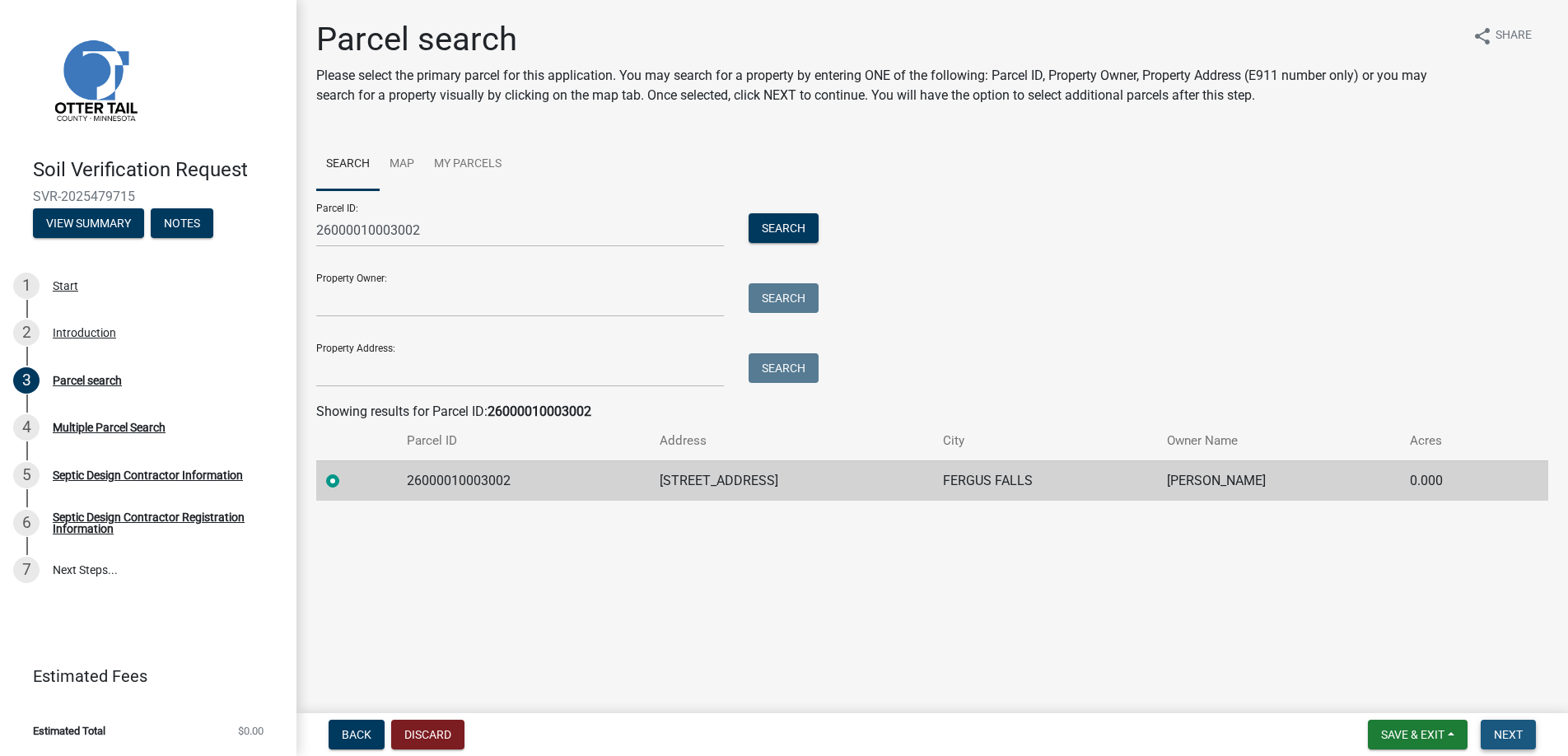
click at [1509, 728] on span "Next" at bounding box center [1508, 735] width 28 height 13
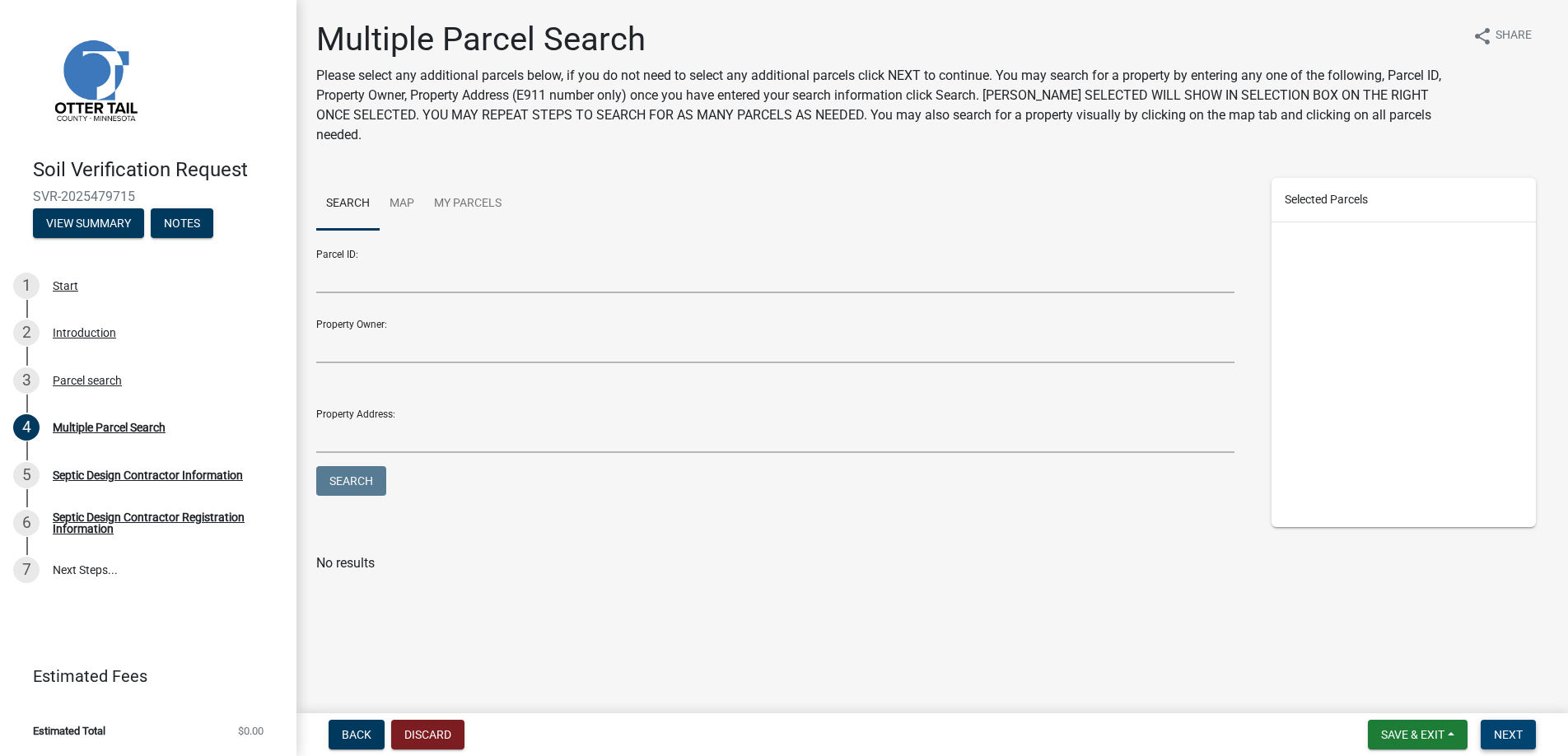
click at [1506, 733] on span "Next" at bounding box center [1508, 735] width 28 height 13
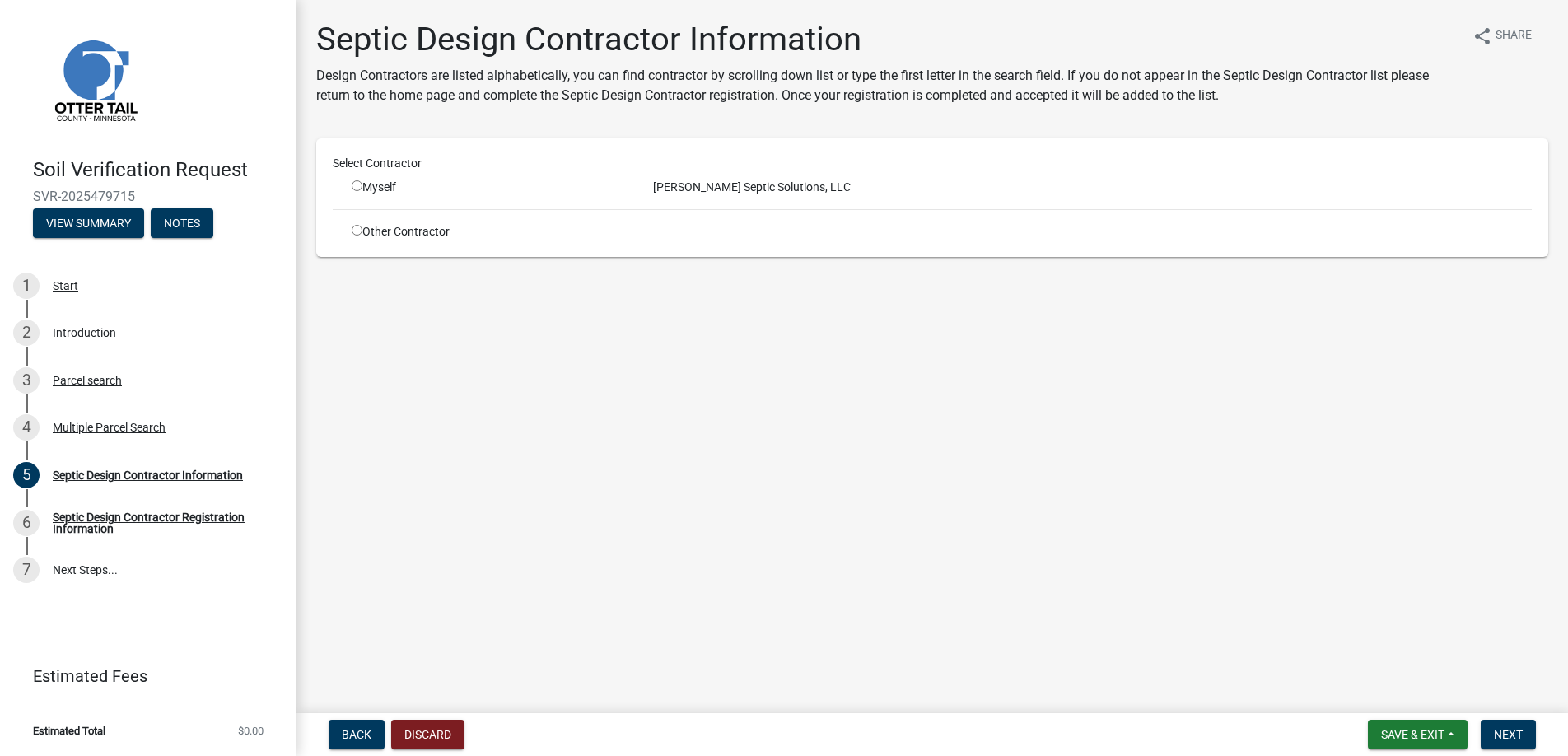
click at [357, 185] on input "radio" at bounding box center [357, 186] width 11 height 11
radio input "true"
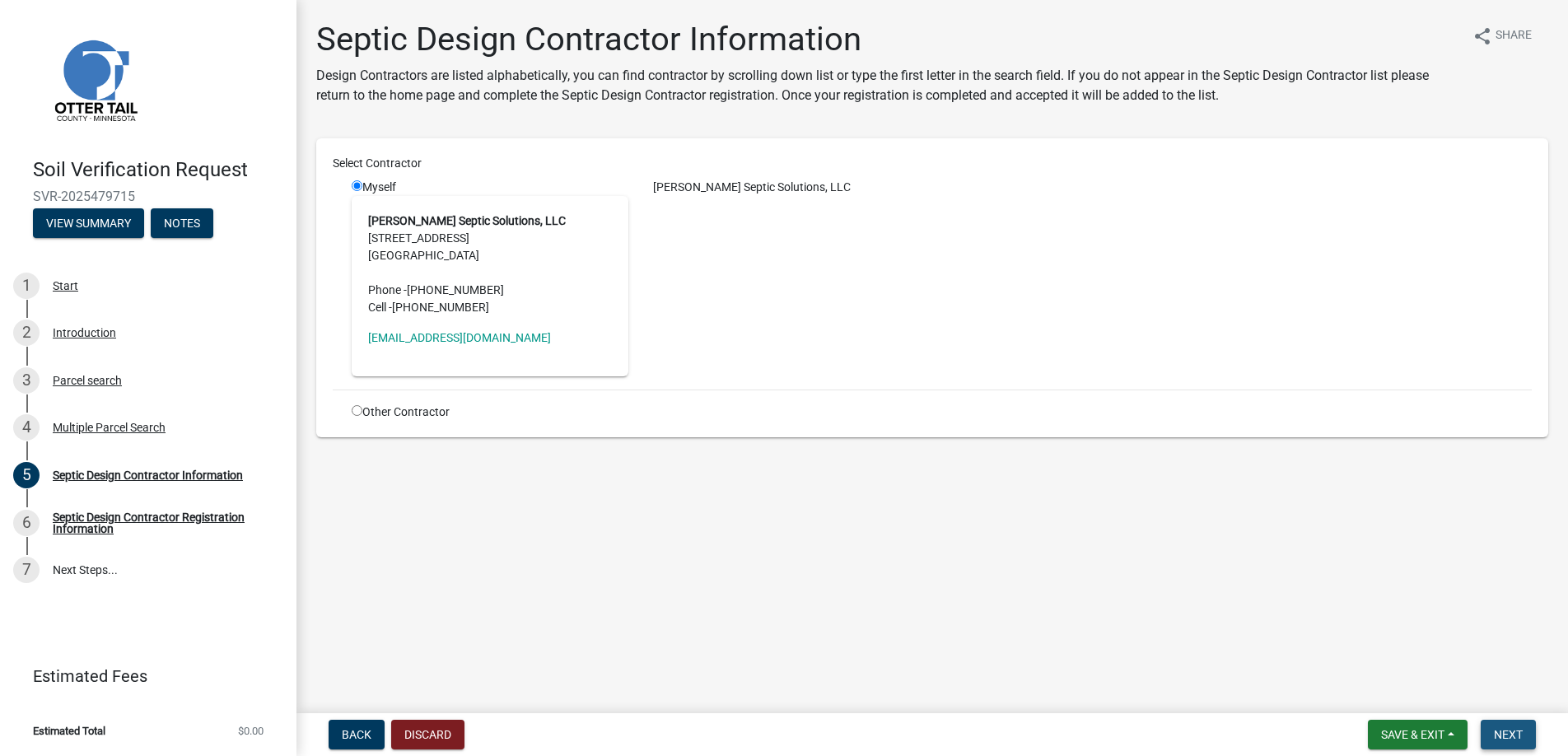
click at [1514, 735] on span "Next" at bounding box center [1508, 735] width 28 height 13
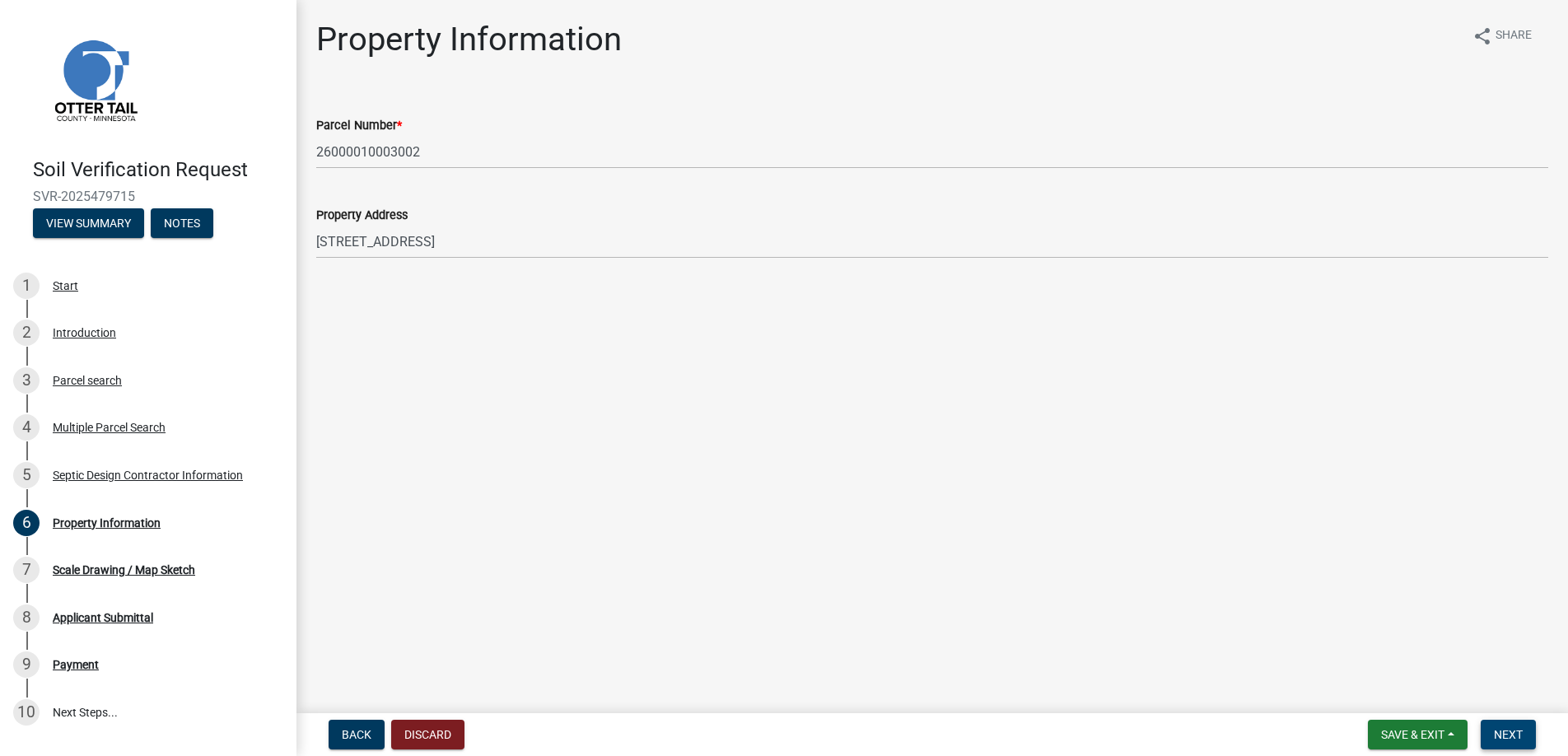
click at [1505, 726] on button "Next" at bounding box center [1508, 735] width 55 height 29
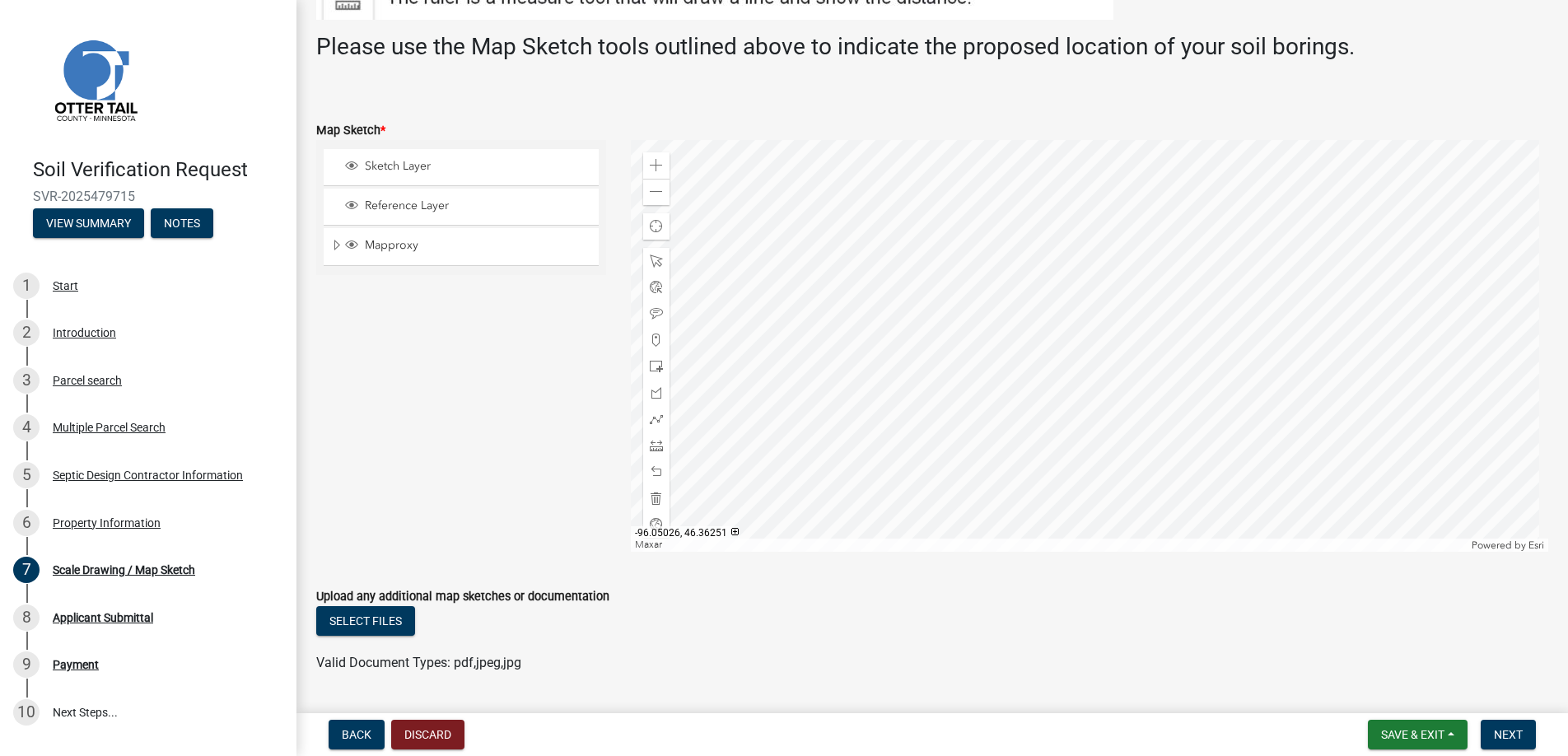
scroll to position [375, 0]
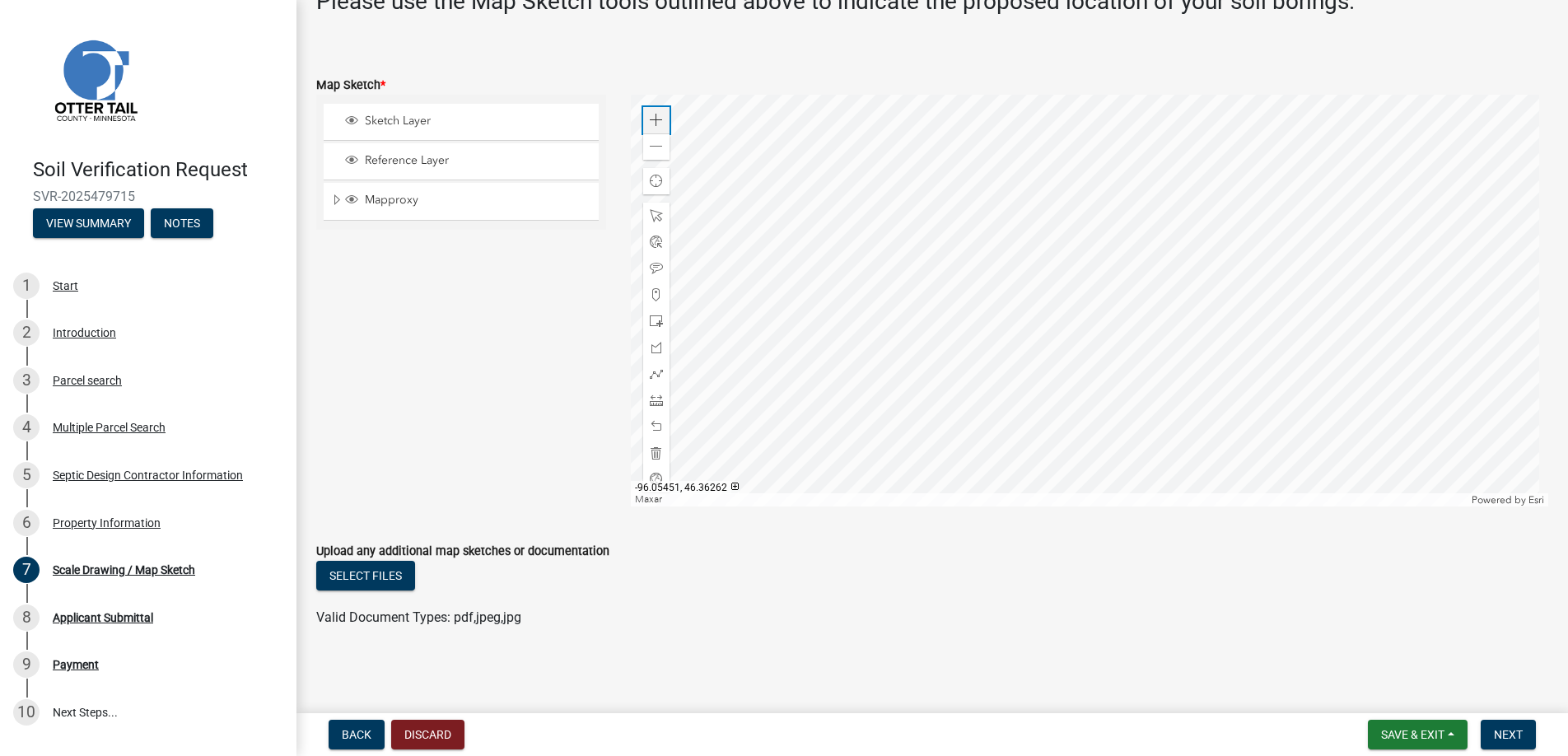
click at [650, 123] on span at bounding box center [656, 120] width 13 height 13
click at [900, 450] on div at bounding box center [1090, 301] width 918 height 412
click at [1013, 286] on div at bounding box center [1090, 301] width 918 height 412
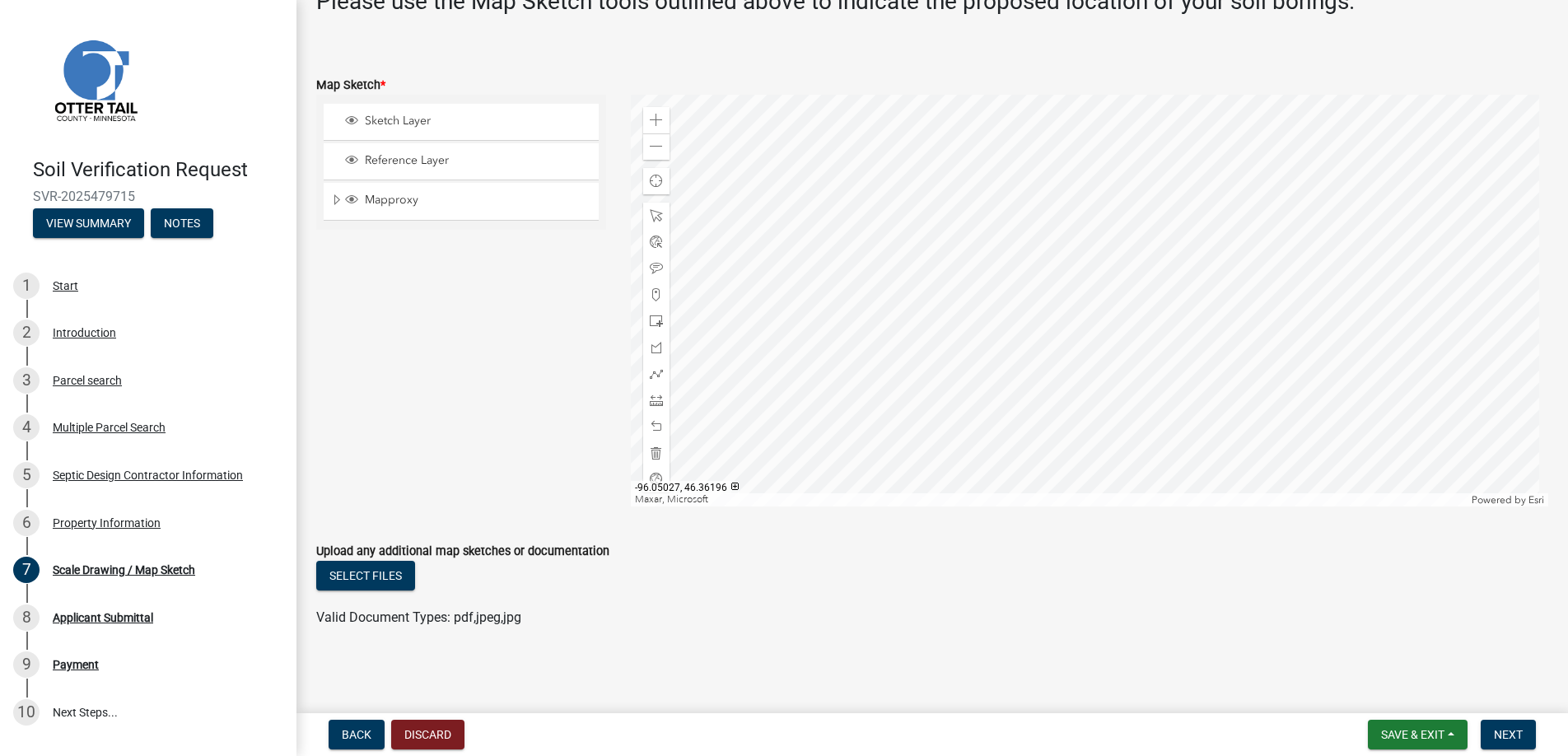
click at [1073, 305] on div at bounding box center [1090, 301] width 918 height 412
click at [1047, 313] on div at bounding box center [1090, 301] width 918 height 412
click at [651, 288] on span at bounding box center [656, 294] width 13 height 13
click at [1006, 254] on div at bounding box center [1090, 301] width 918 height 412
click at [1507, 734] on span "Next" at bounding box center [1508, 735] width 28 height 13
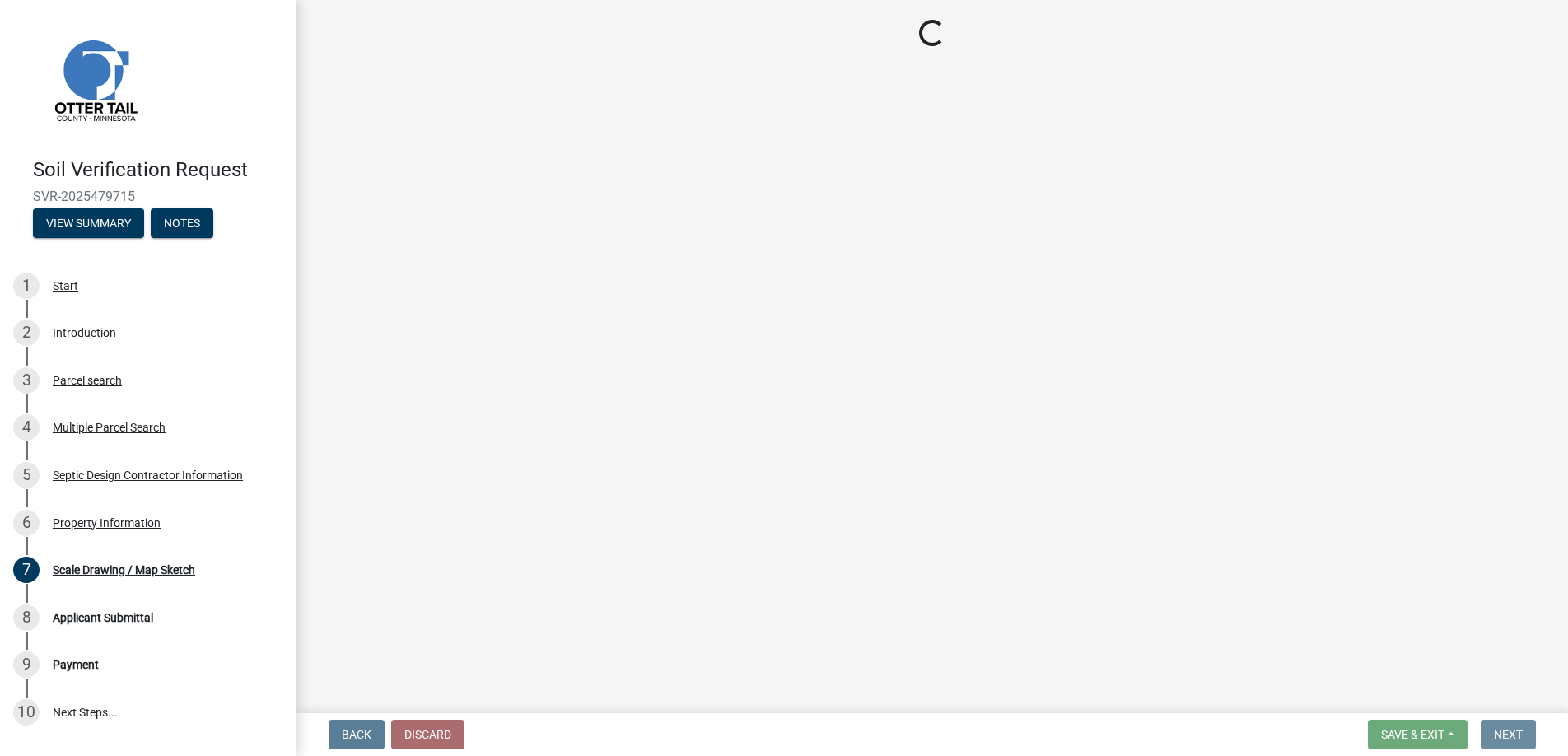
scroll to position [0, 0]
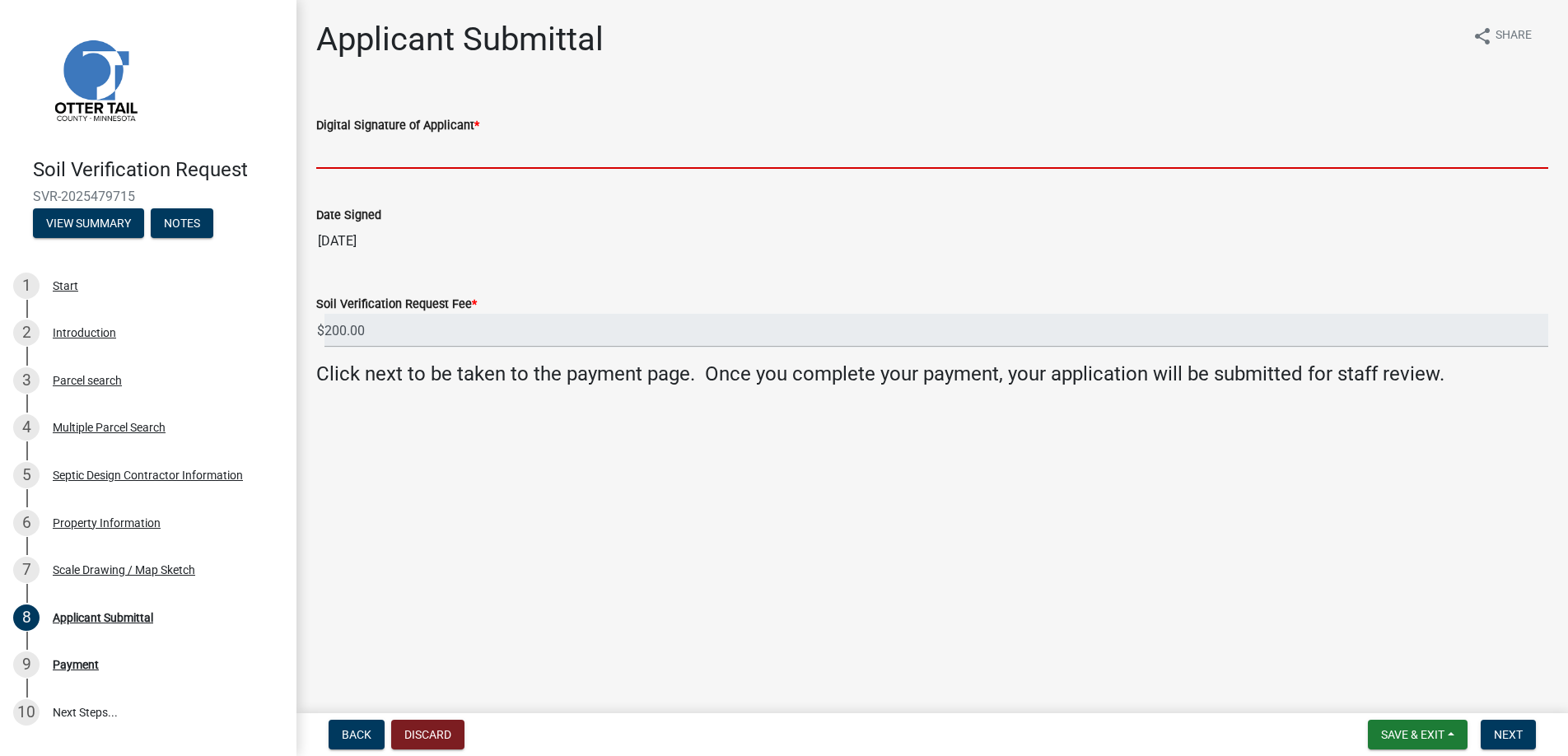
click at [369, 151] on input "Digital Signature of Applicant *" at bounding box center [932, 152] width 1232 height 34
type input "[PERSON_NAME]"
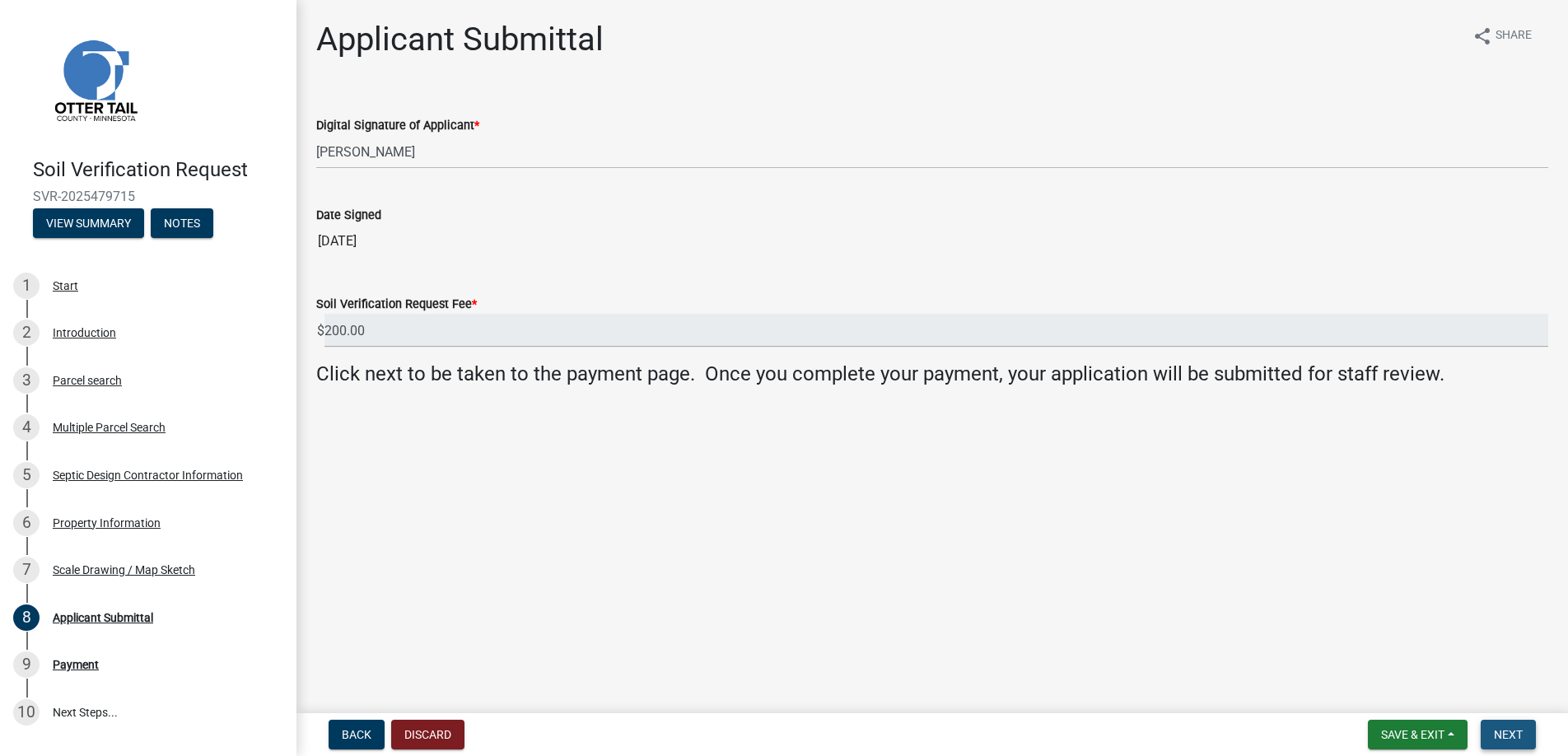
click at [1505, 727] on button "Next" at bounding box center [1508, 735] width 55 height 29
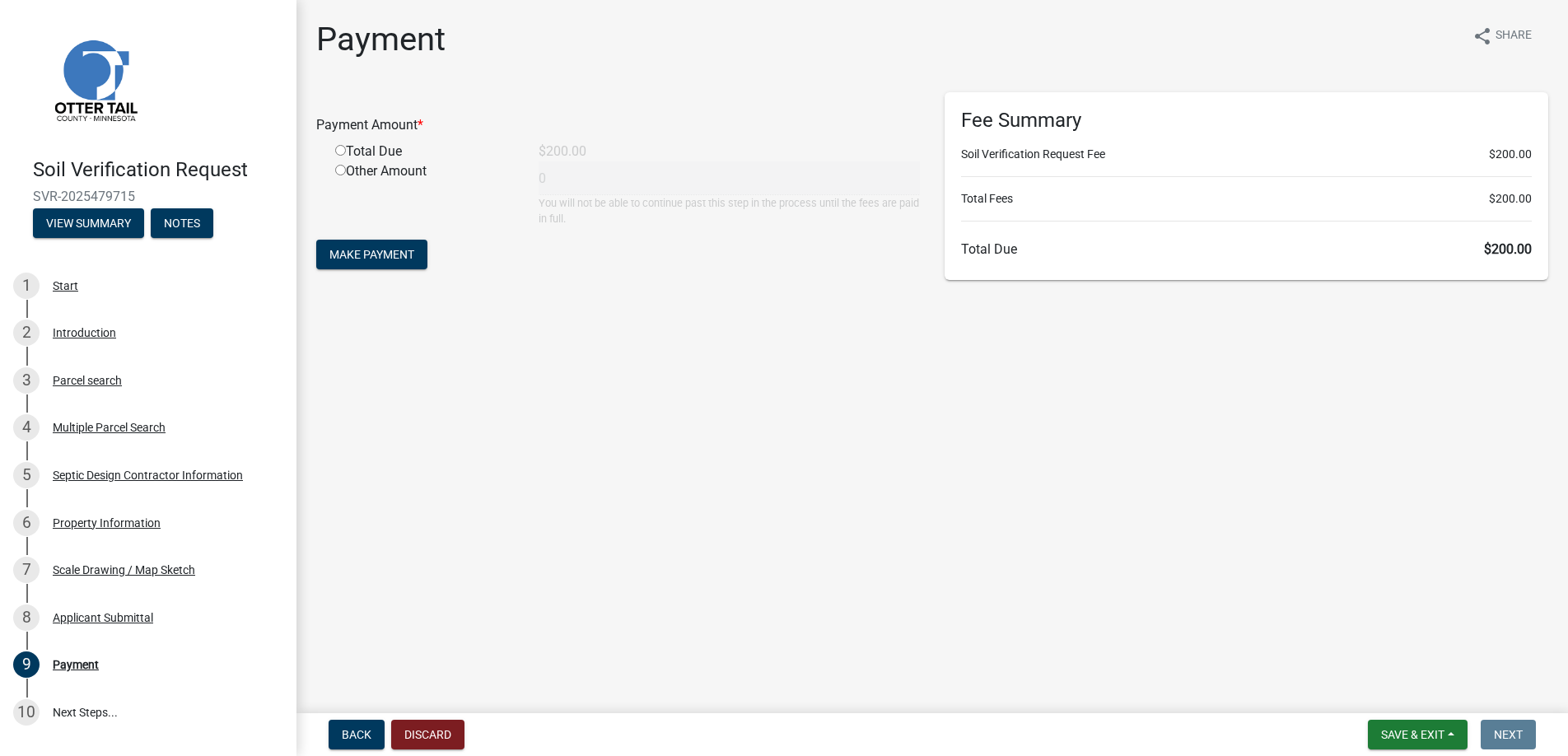
click at [336, 148] on input "radio" at bounding box center [340, 150] width 11 height 11
radio input "true"
type input "200"
click at [367, 252] on span "Make Payment" at bounding box center [372, 254] width 84 height 13
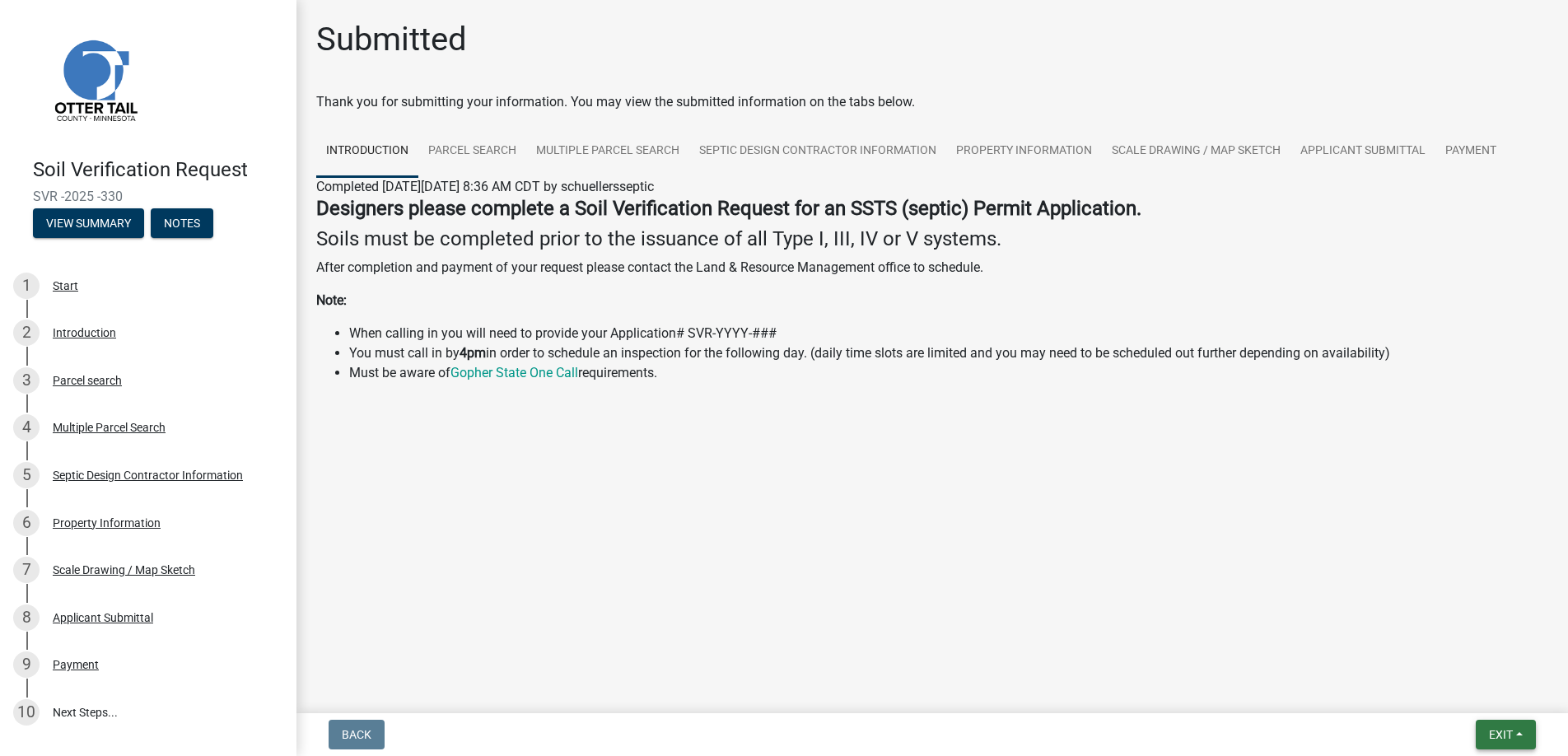
click at [1495, 731] on span "Exit" at bounding box center [1500, 735] width 24 height 13
click at [1465, 688] on button "Save & Exit" at bounding box center [1470, 692] width 132 height 39
